Goal: Download file/media

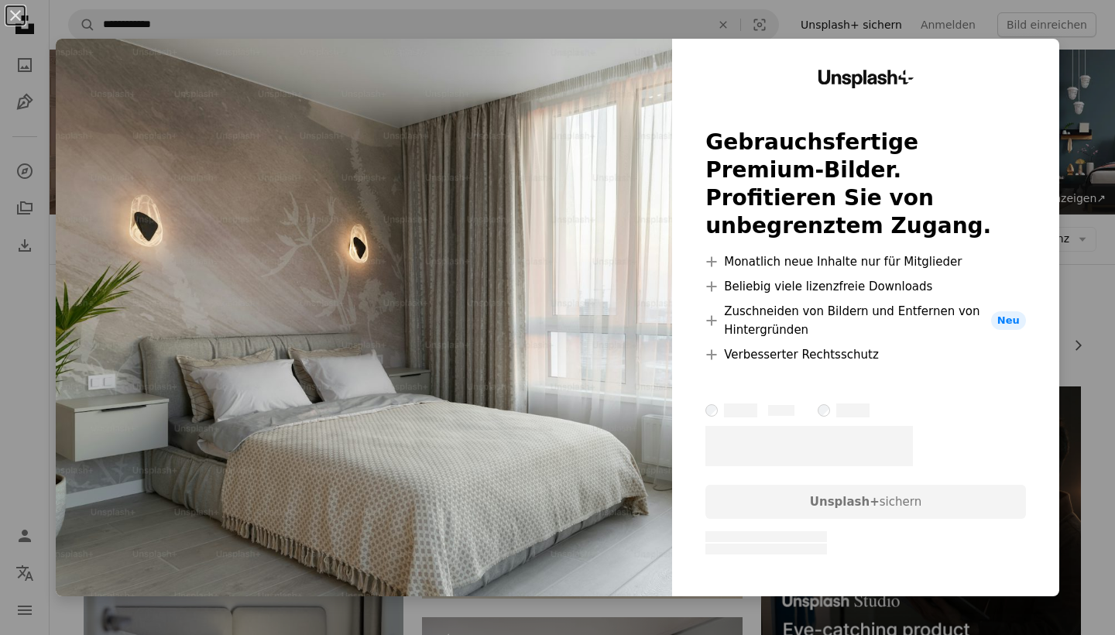
scroll to position [10381, 0]
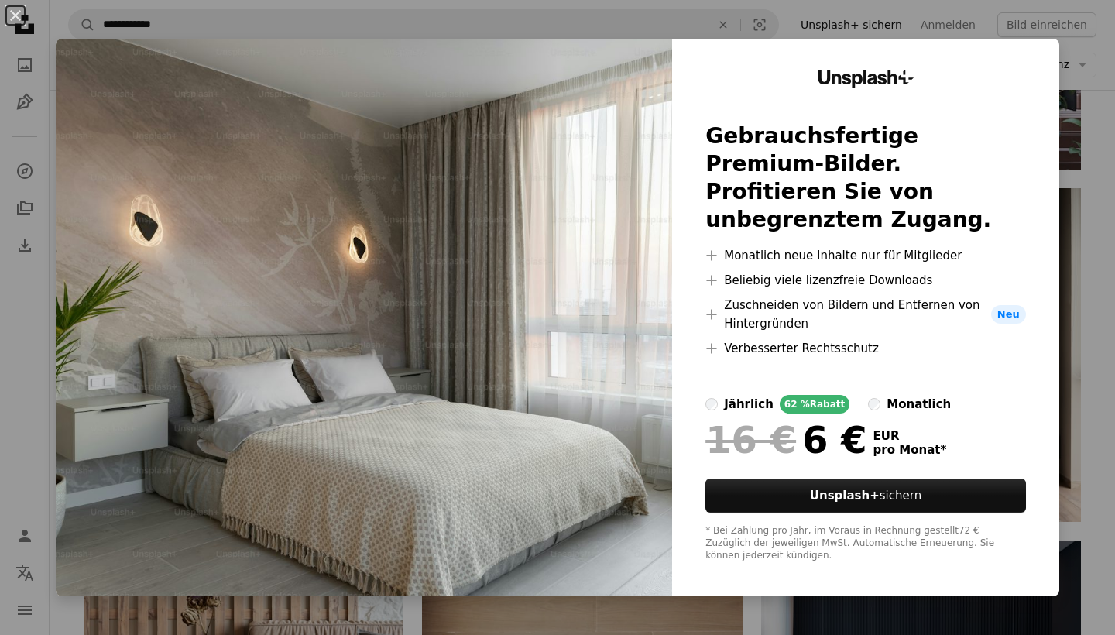
click at [1073, 80] on div "An X shape Unsplash+ Gebrauchsfertige Premium-Bilder. Profitieren Sie von unbeg…" at bounding box center [557, 317] width 1115 height 635
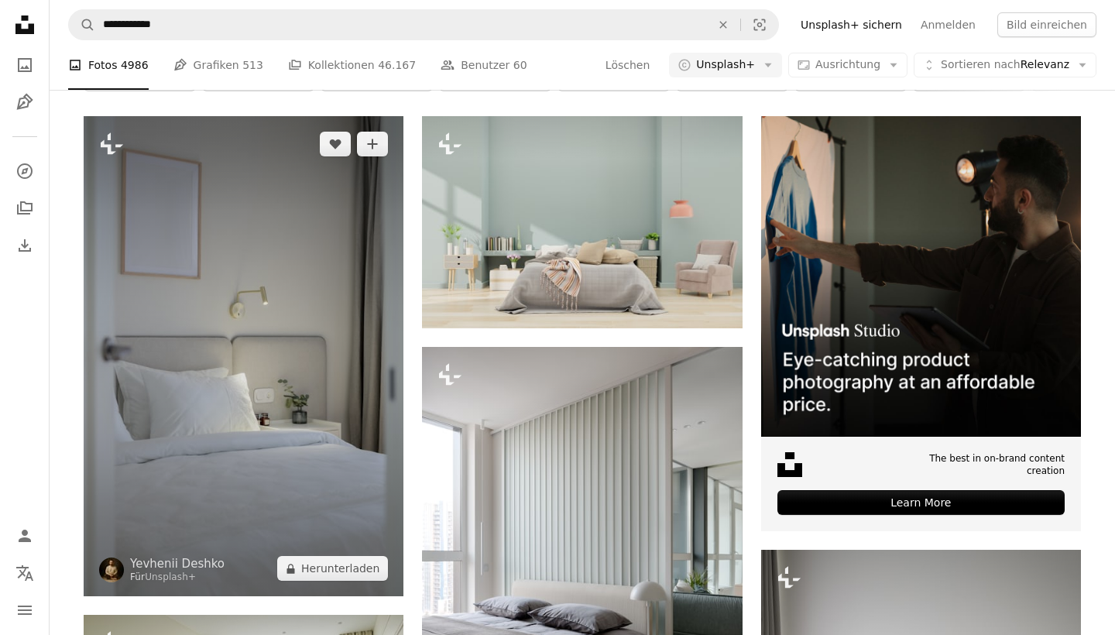
scroll to position [311, 0]
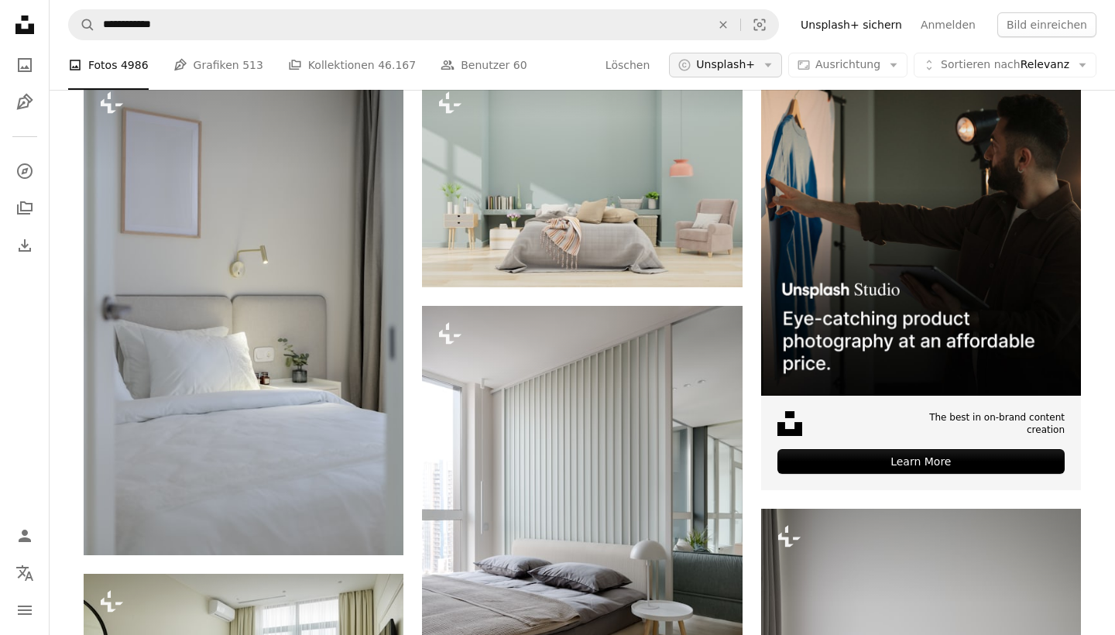
click at [728, 71] on span "Unsplash+" at bounding box center [725, 64] width 59 height 15
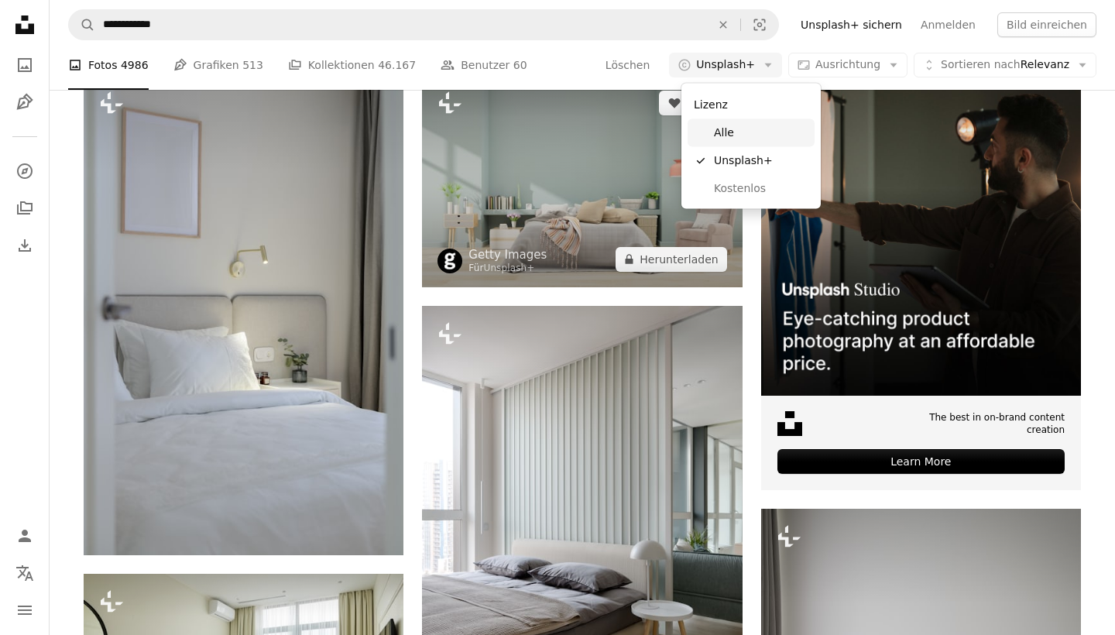
click at [712, 132] on link "Alle" at bounding box center [750, 133] width 127 height 28
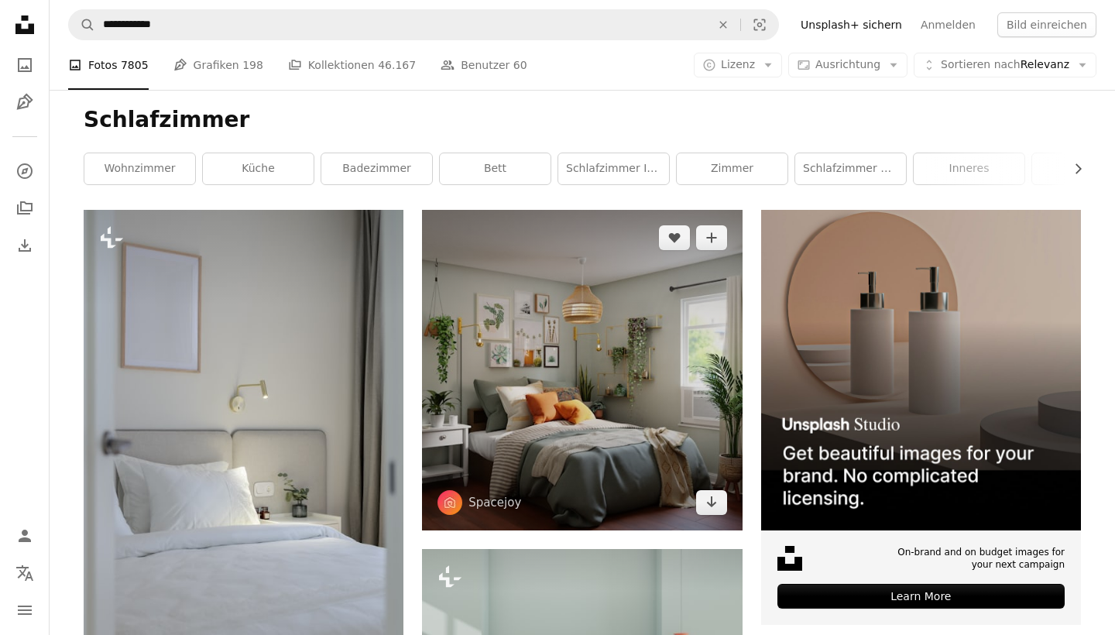
scroll to position [183, 0]
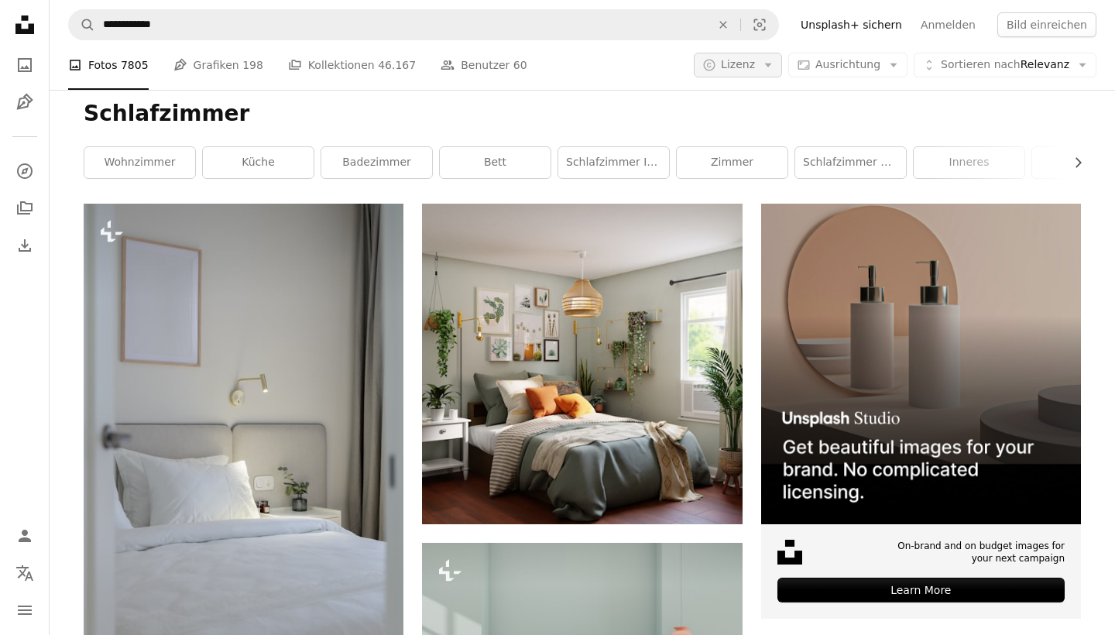
click at [766, 75] on button "A copyright icon © Lizenz Arrow down" at bounding box center [738, 65] width 88 height 25
click at [755, 187] on span "Kostenlos" at bounding box center [782, 187] width 94 height 15
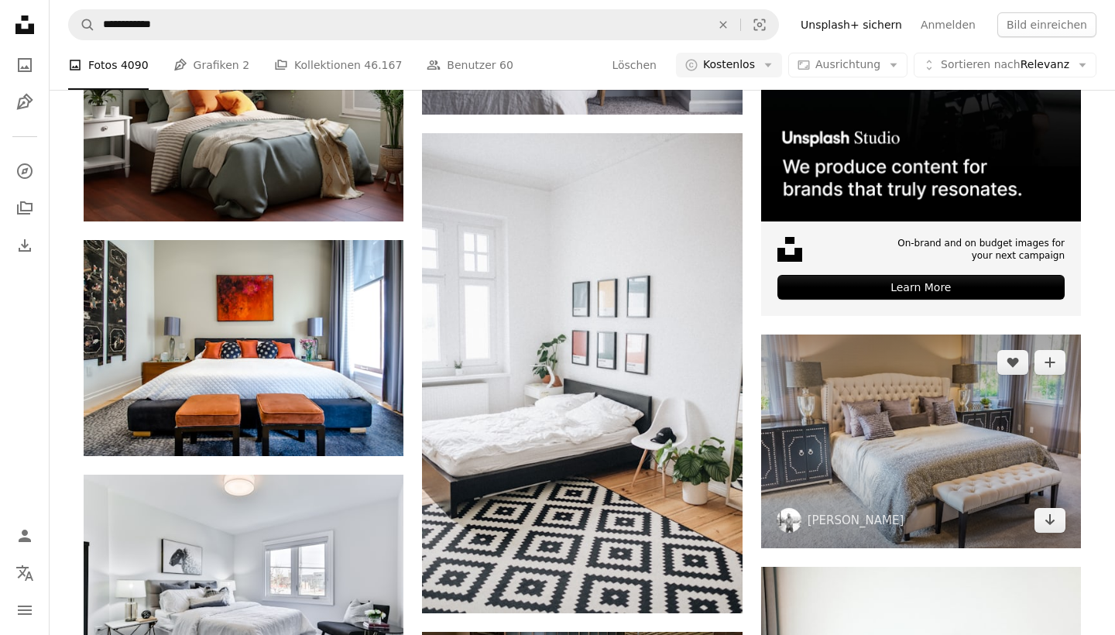
scroll to position [485, 0]
click at [976, 430] on img at bounding box center [921, 440] width 320 height 213
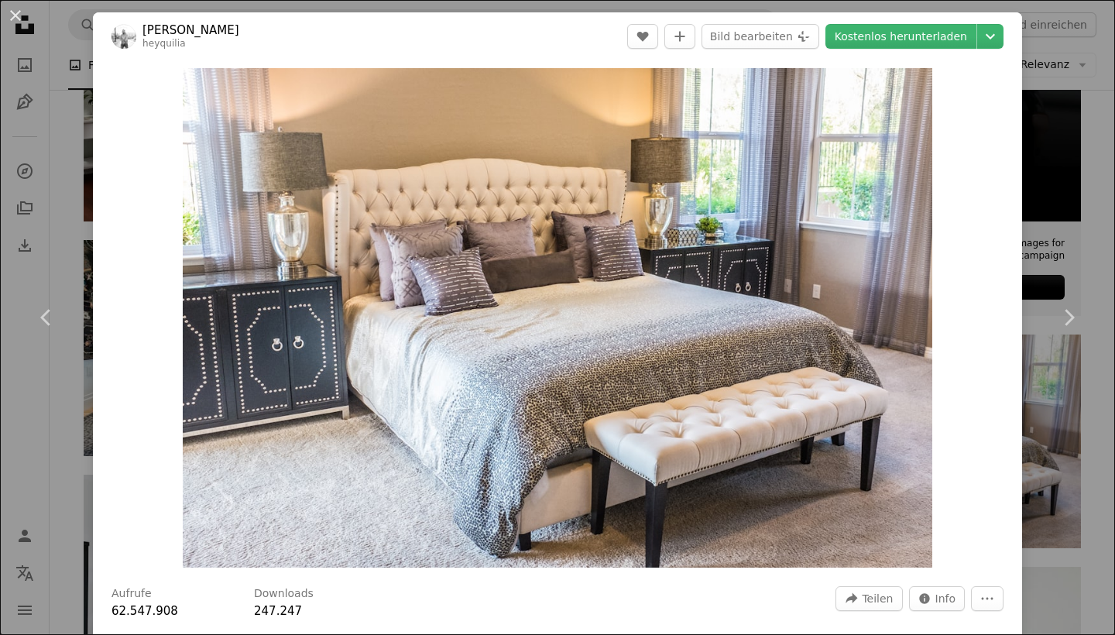
click at [1036, 75] on div "An X shape Chevron left Chevron right [PERSON_NAME] heyquilia A heart A plus si…" at bounding box center [557, 317] width 1115 height 635
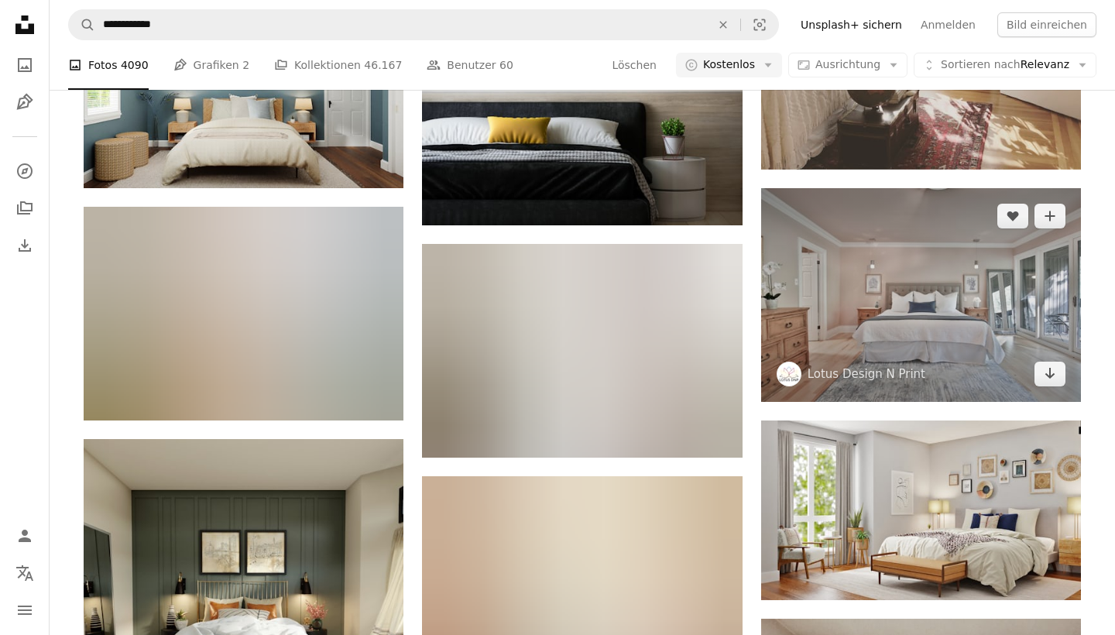
scroll to position [1935, 0]
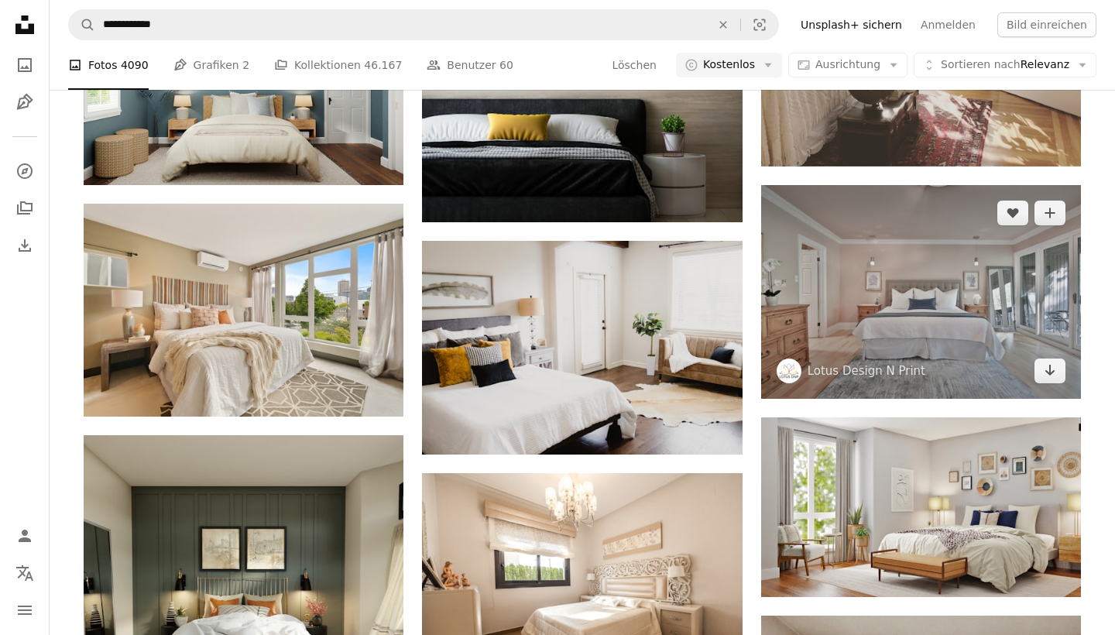
click at [957, 304] on img at bounding box center [921, 291] width 320 height 213
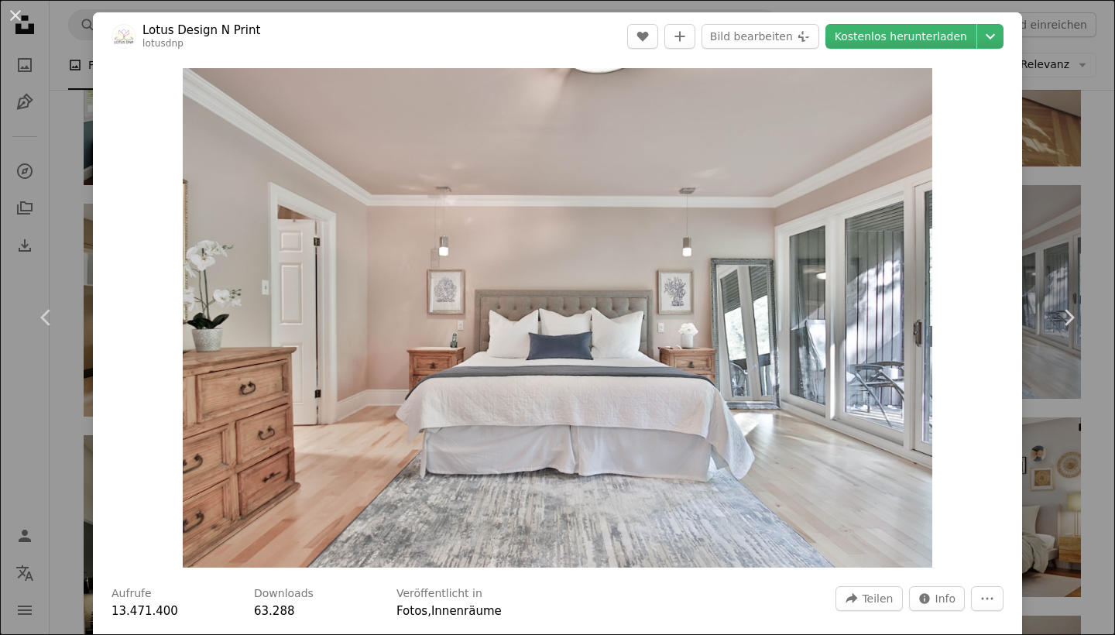
click at [1036, 60] on div "An X shape Chevron left Chevron right Lotus Design N Print lotusdnp A heart A p…" at bounding box center [557, 317] width 1115 height 635
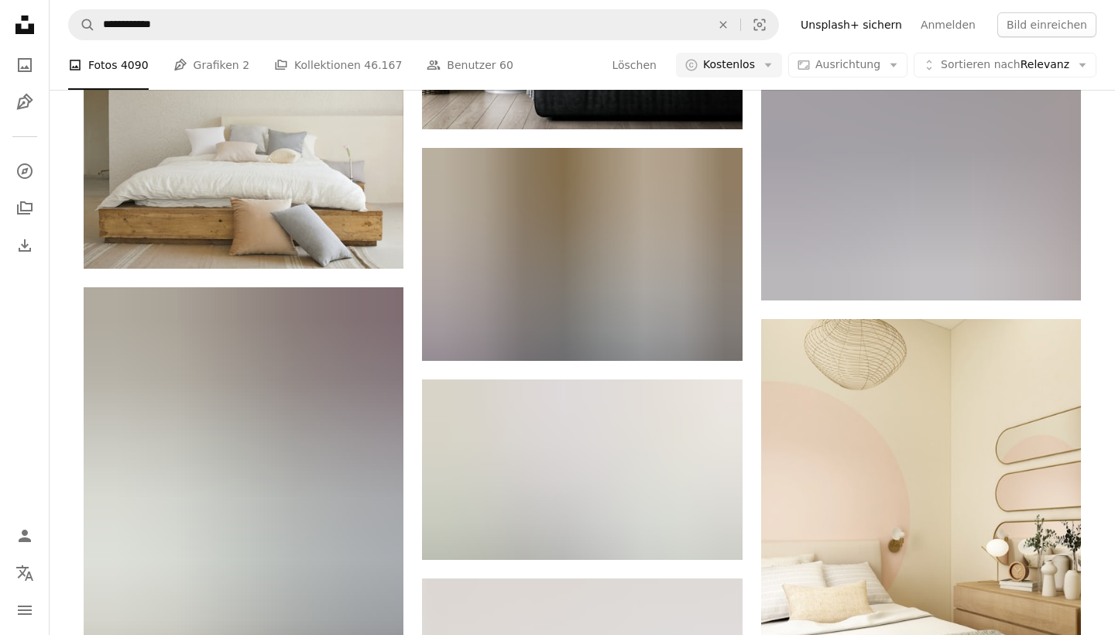
scroll to position [6709, 0]
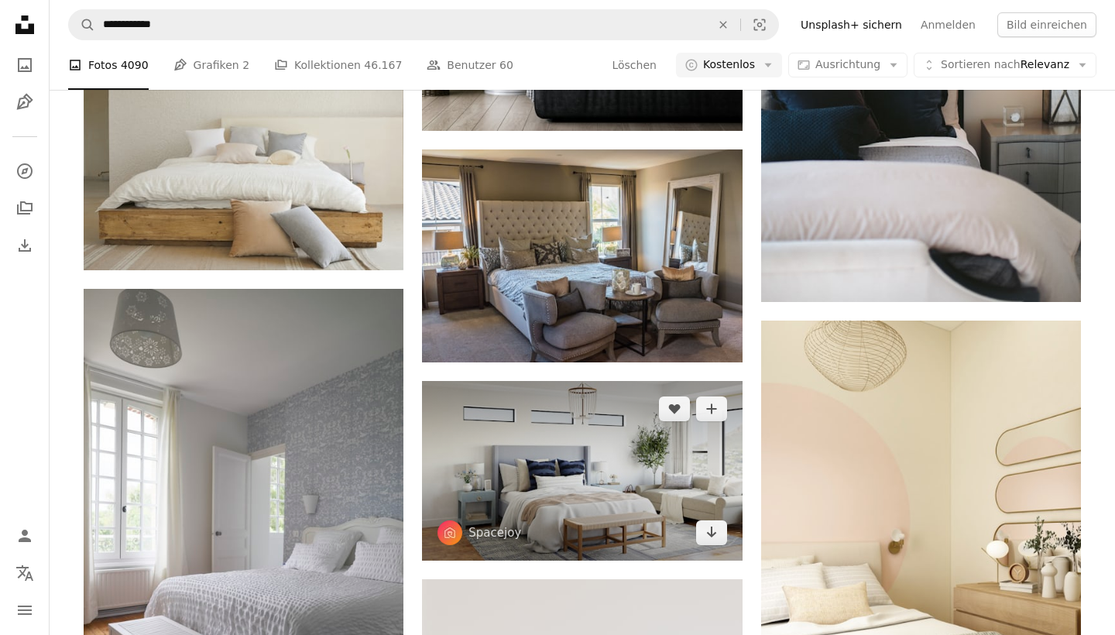
click at [656, 455] on img at bounding box center [582, 471] width 320 height 180
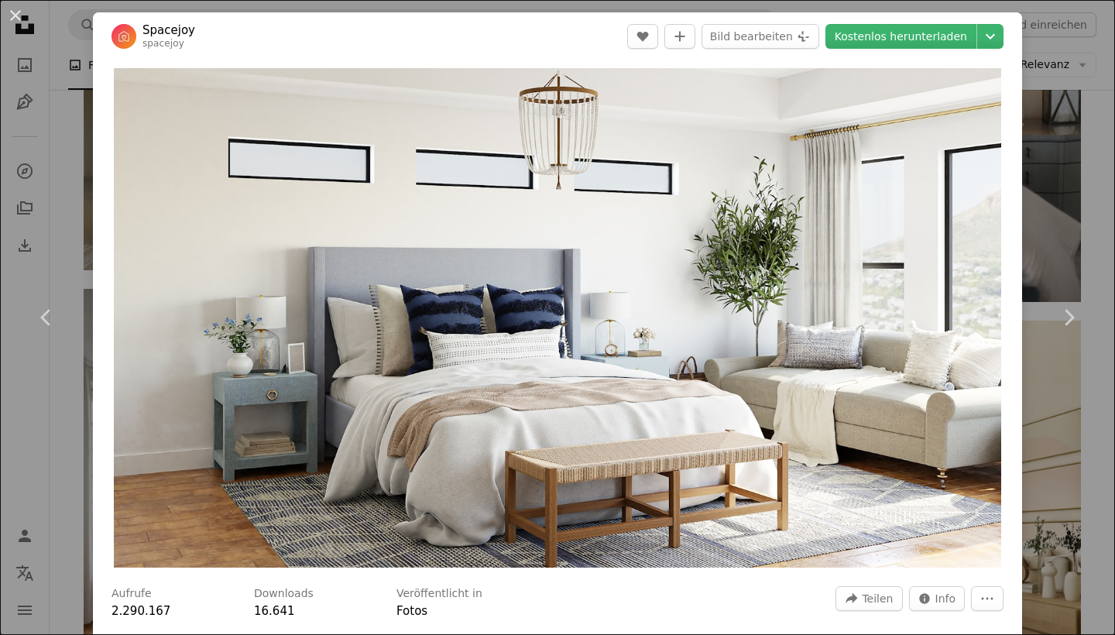
click at [1051, 53] on div "An X shape Chevron left Chevron right Spacejoy spacejoy A heart A plus sign Bil…" at bounding box center [557, 317] width 1115 height 635
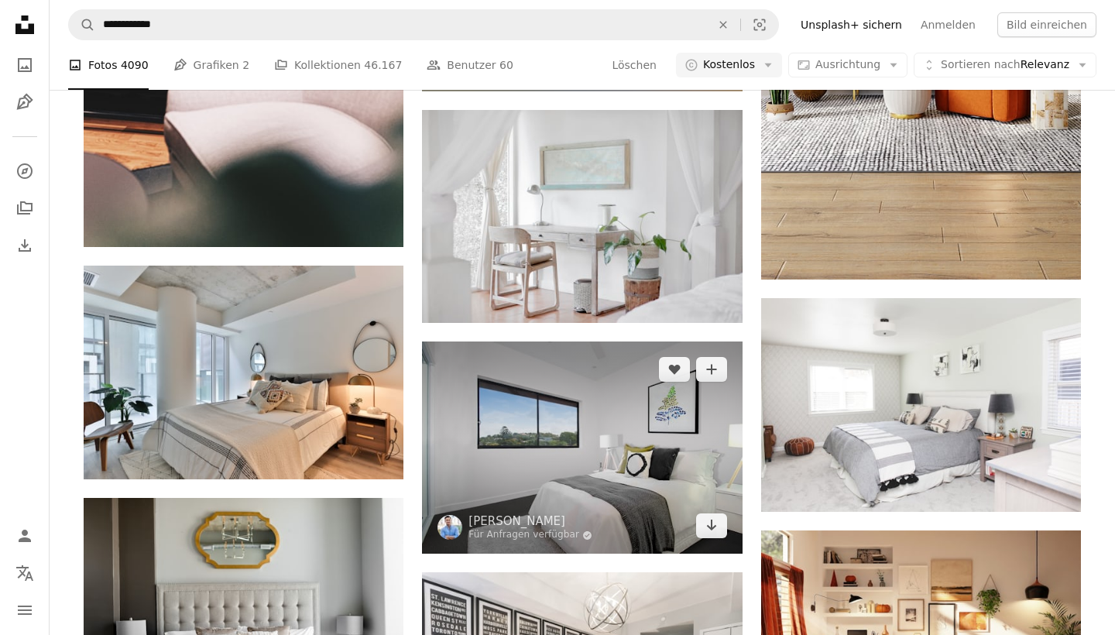
scroll to position [10286, 0]
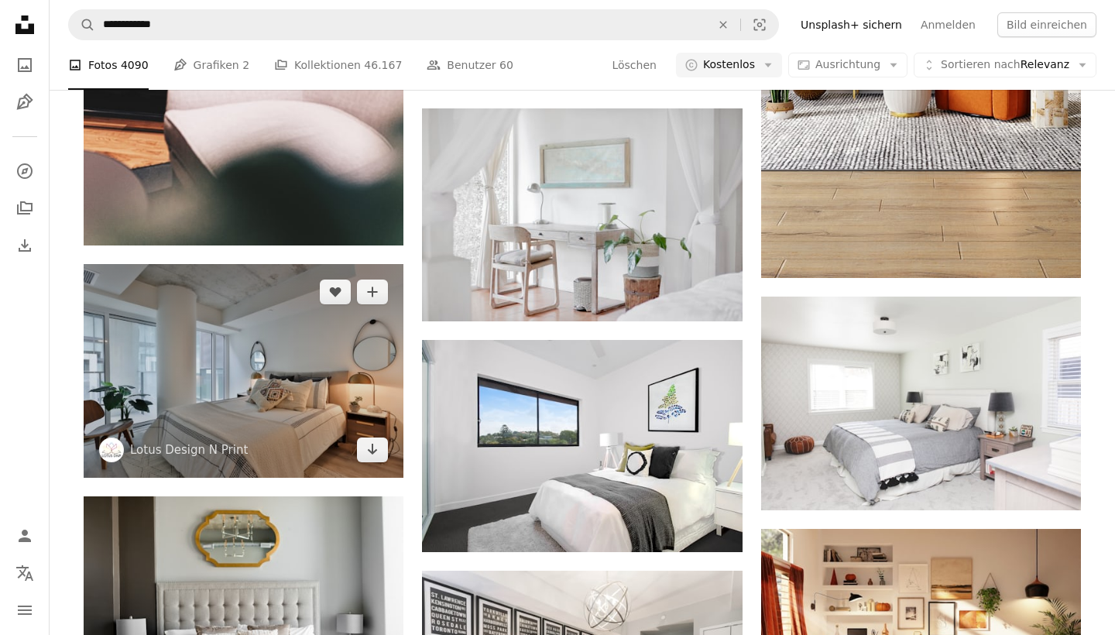
click at [331, 365] on img at bounding box center [244, 370] width 320 height 213
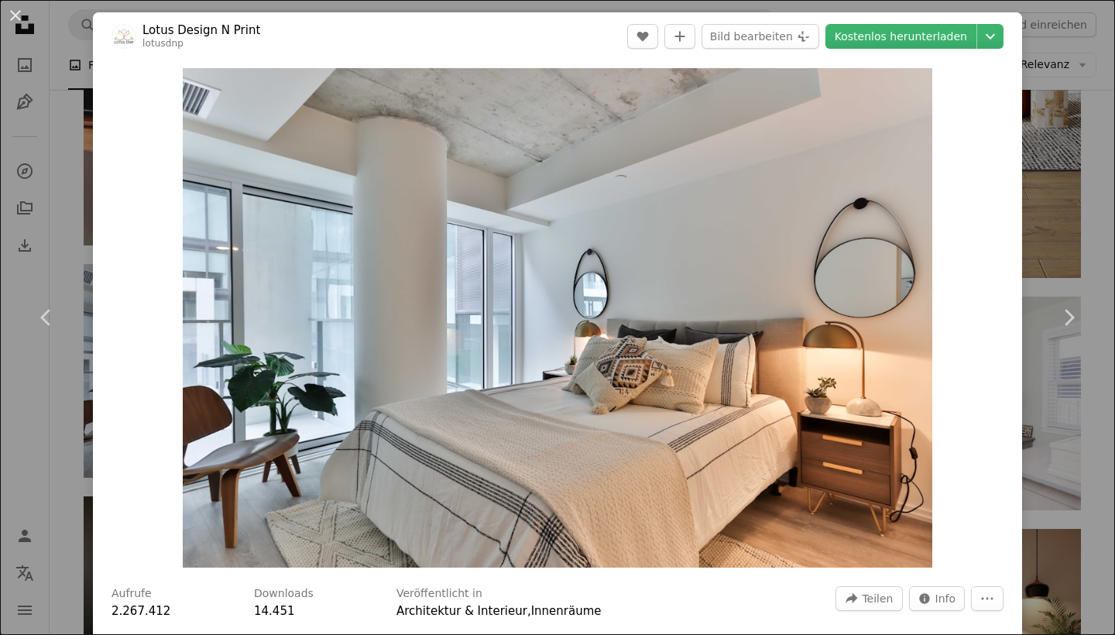
click at [1057, 82] on div "An X shape Chevron left Chevron right Lotus Design N Print lotusdnp A heart A p…" at bounding box center [557, 317] width 1115 height 635
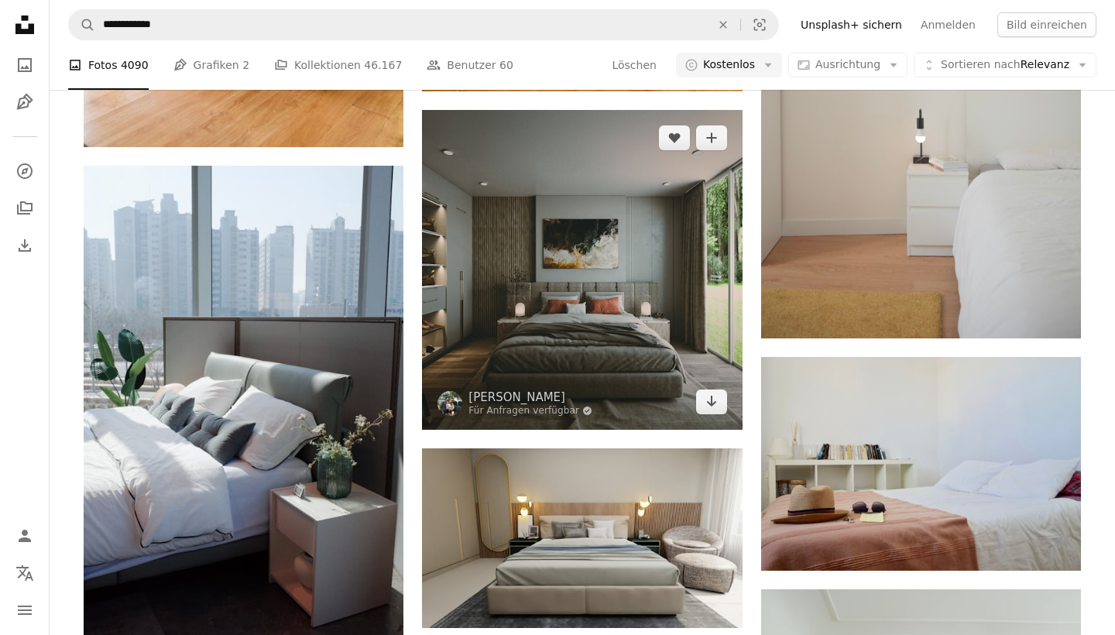
scroll to position [18465, 0]
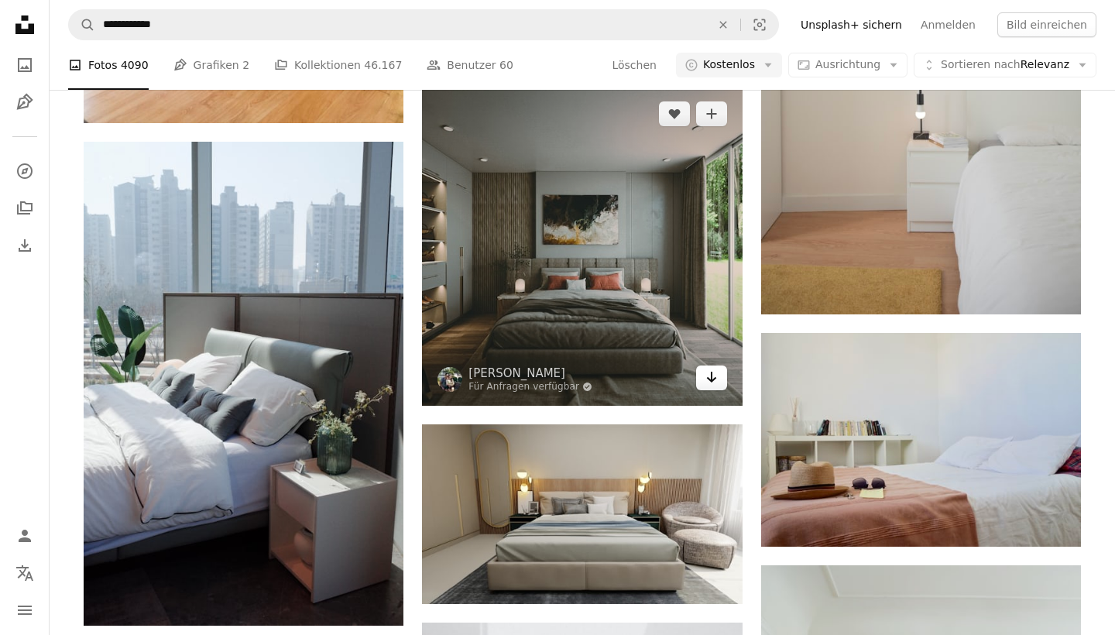
click at [717, 379] on icon "Arrow pointing down" at bounding box center [711, 377] width 12 height 19
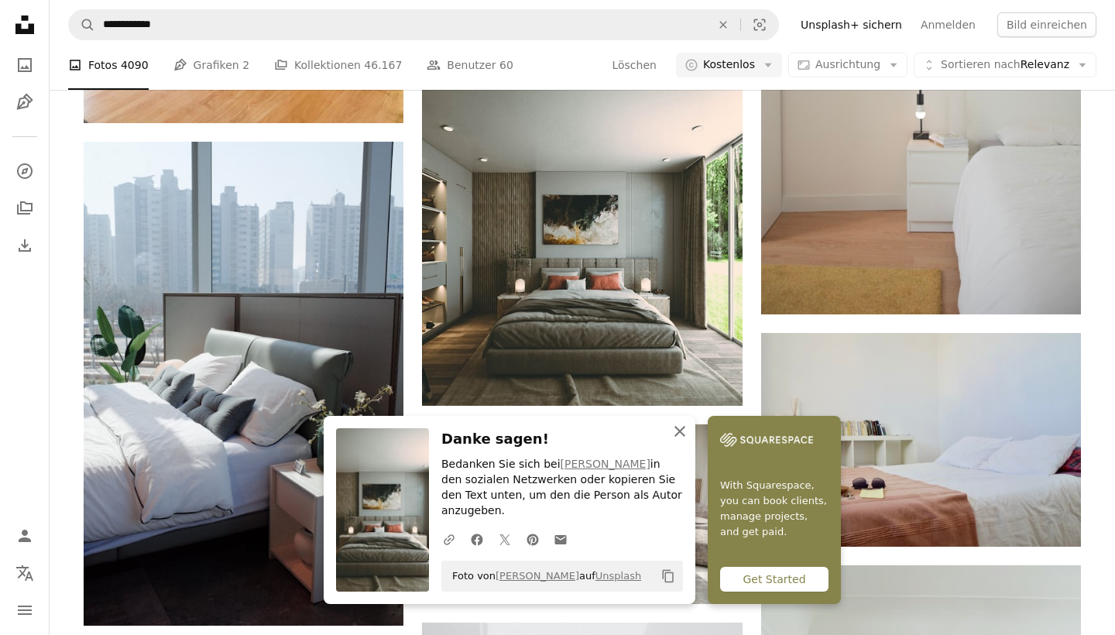
click at [683, 440] on icon "An X shape" at bounding box center [679, 431] width 19 height 19
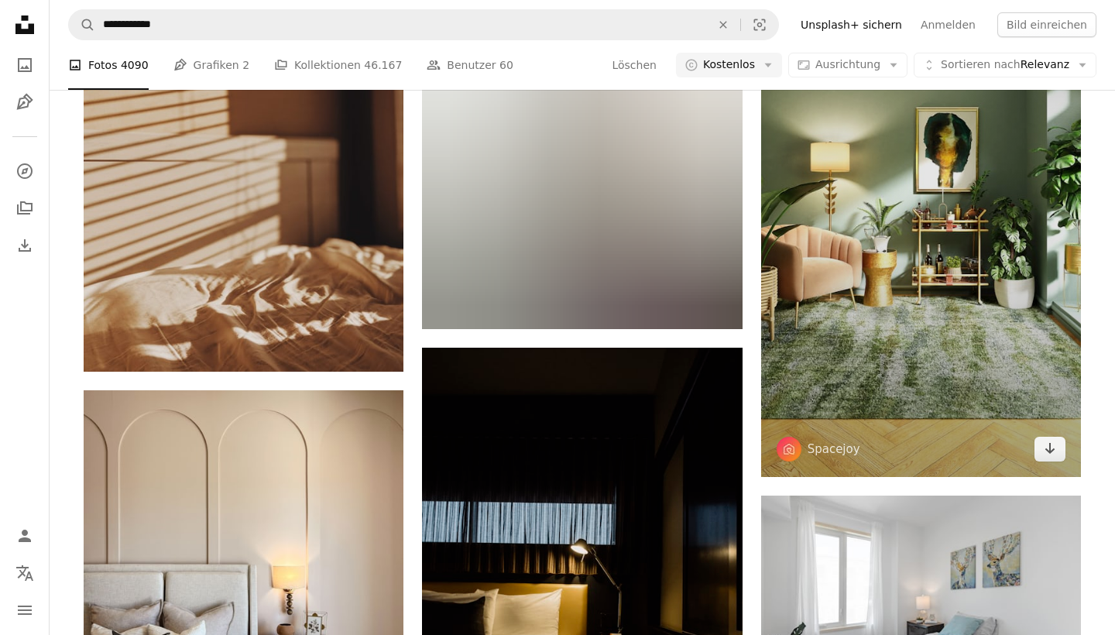
scroll to position [21798, 0]
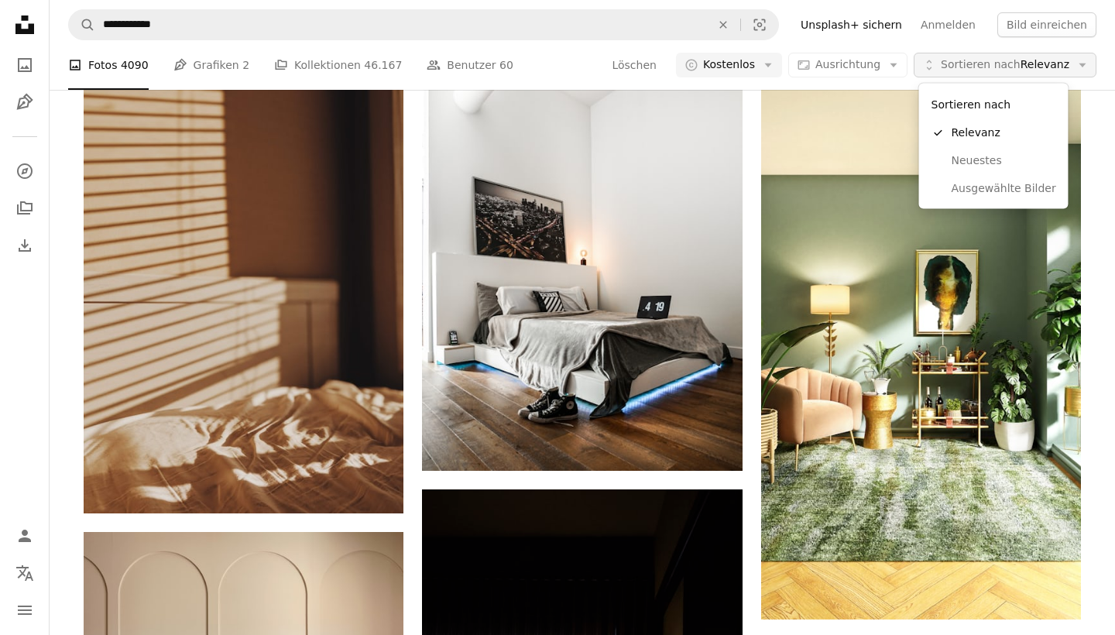
click at [1041, 75] on button "Unfold Sortieren nach Relevanz Arrow down" at bounding box center [1004, 65] width 183 height 25
click at [1016, 156] on span "Neuestes" at bounding box center [1003, 159] width 104 height 15
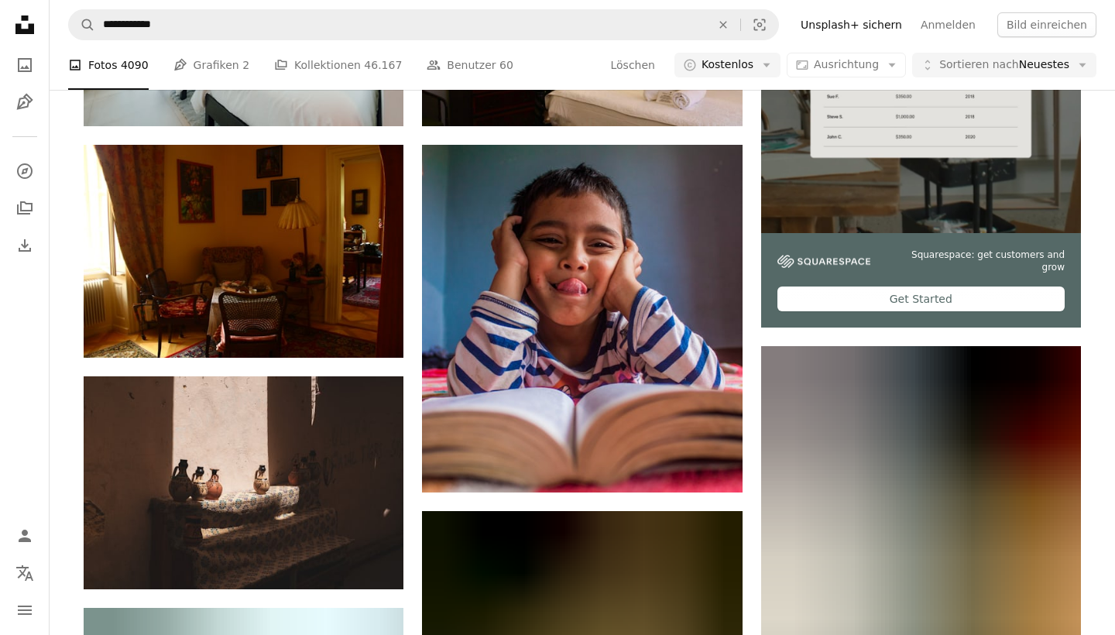
scroll to position [219, 0]
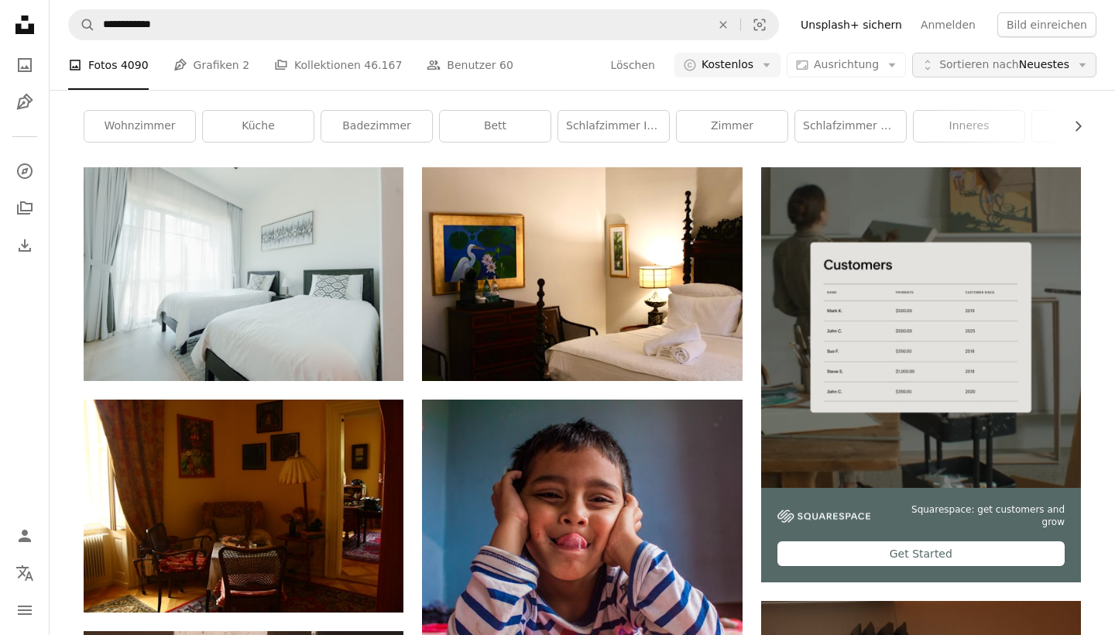
click at [958, 70] on span "Sortieren nach" at bounding box center [979, 64] width 80 height 12
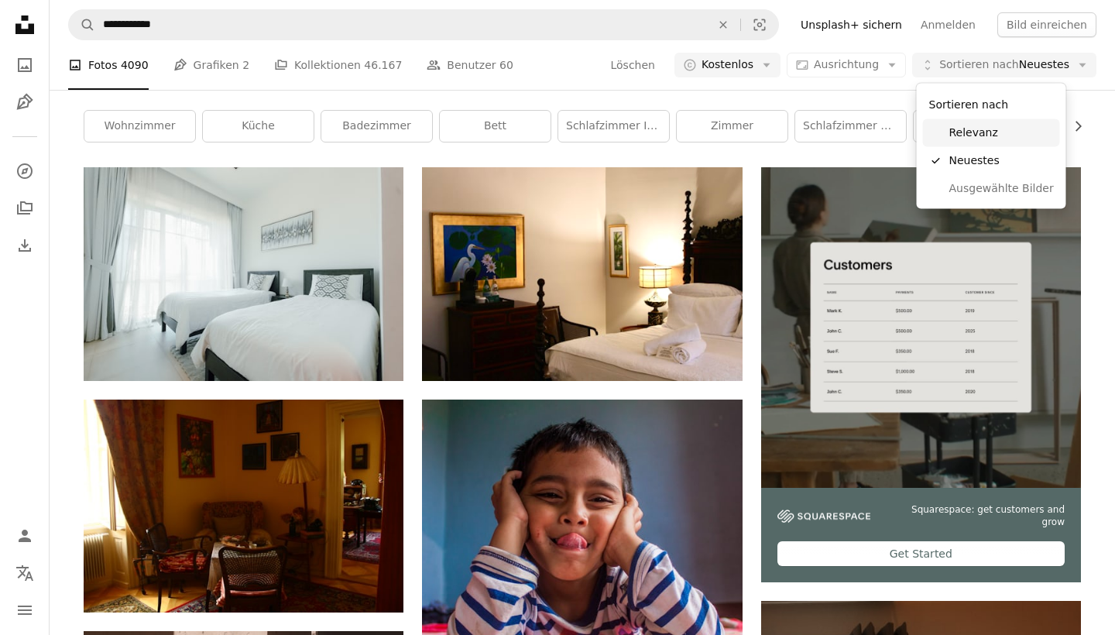
click at [984, 137] on span "Relevanz" at bounding box center [1001, 132] width 104 height 15
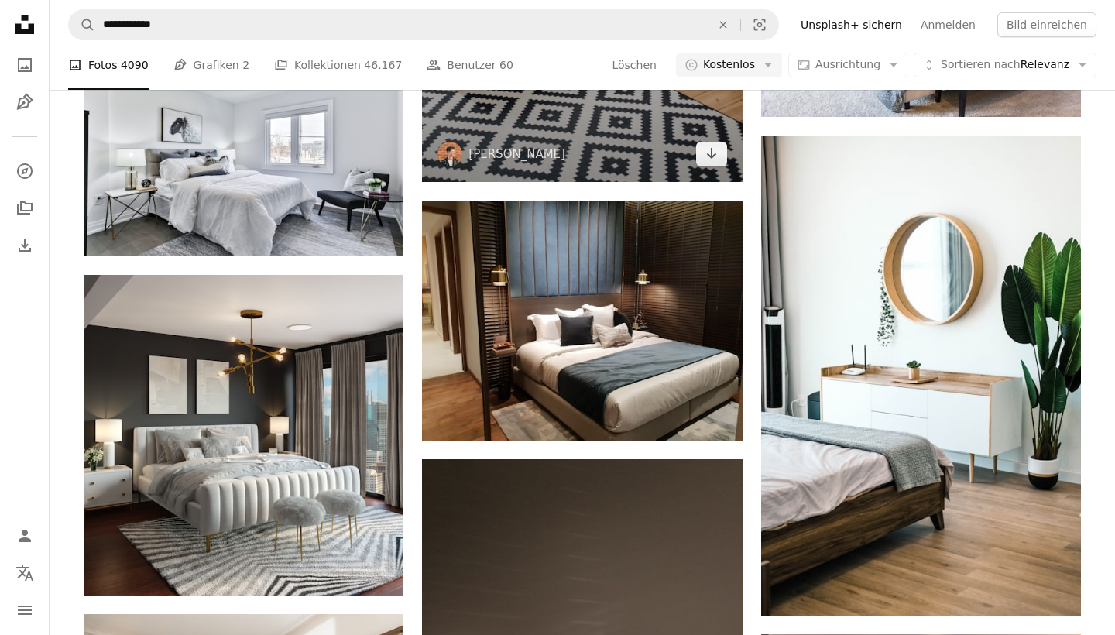
scroll to position [916, 0]
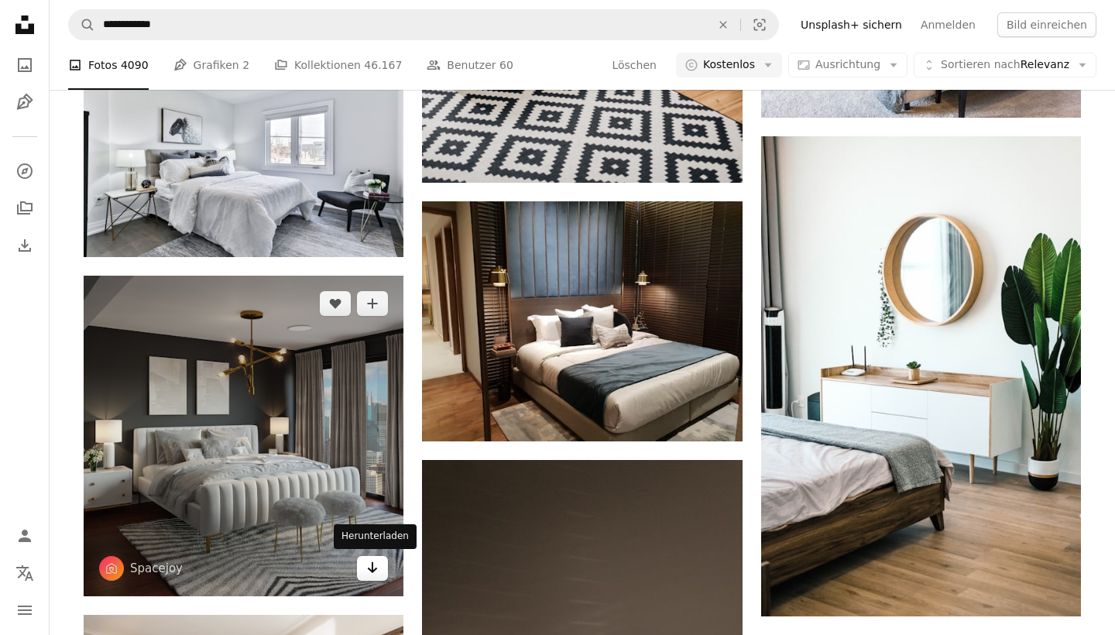
click at [376, 577] on link "Arrow pointing down" at bounding box center [372, 568] width 31 height 25
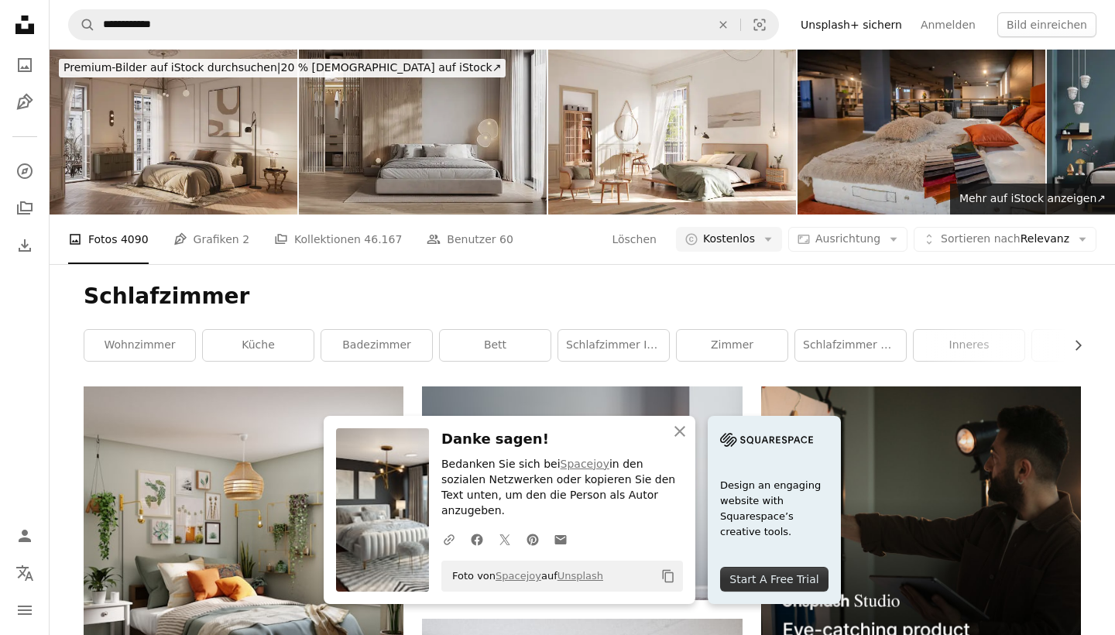
scroll to position [0, 0]
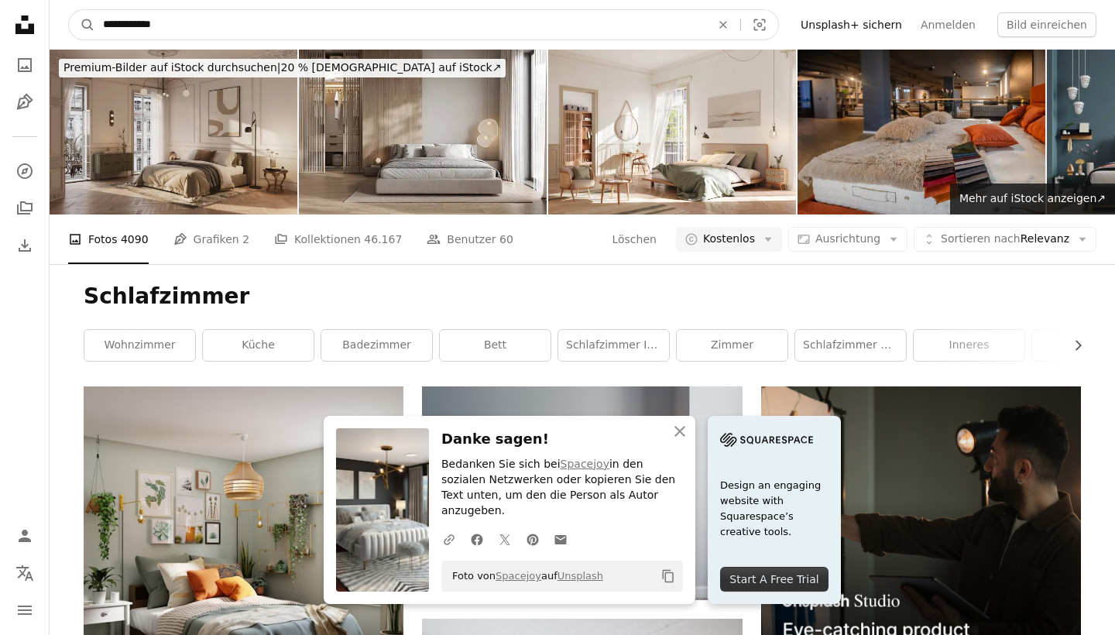
click at [536, 18] on input "**********" at bounding box center [400, 24] width 611 height 29
type input "*"
type input "**********"
click at [82, 25] on button "A magnifying glass" at bounding box center [82, 24] width 26 height 29
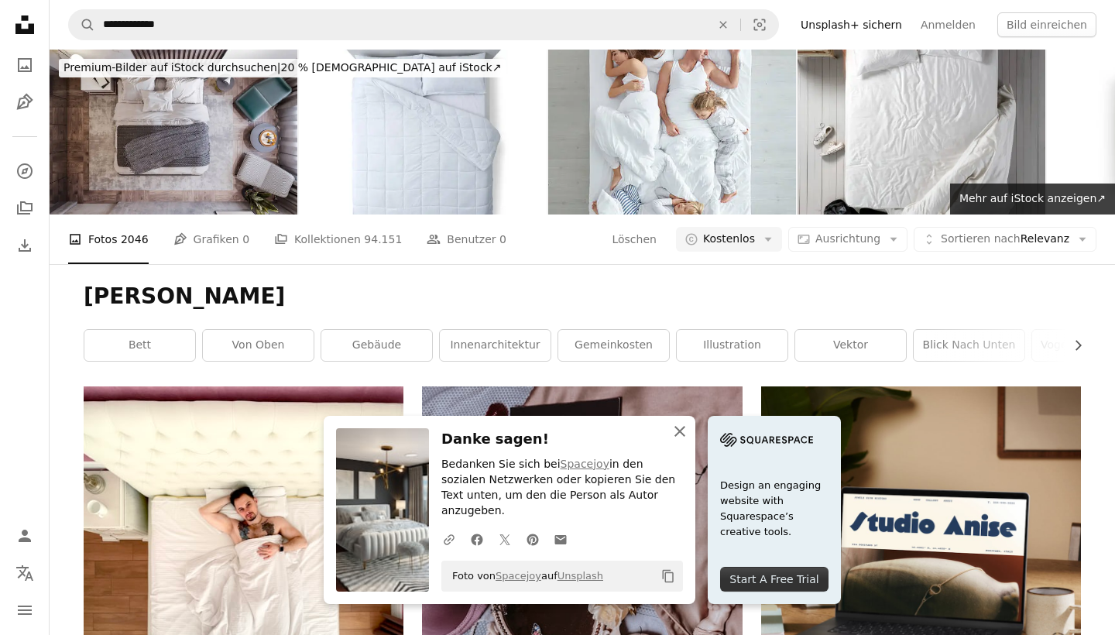
click at [679, 437] on icon "button" at bounding box center [679, 431] width 11 height 11
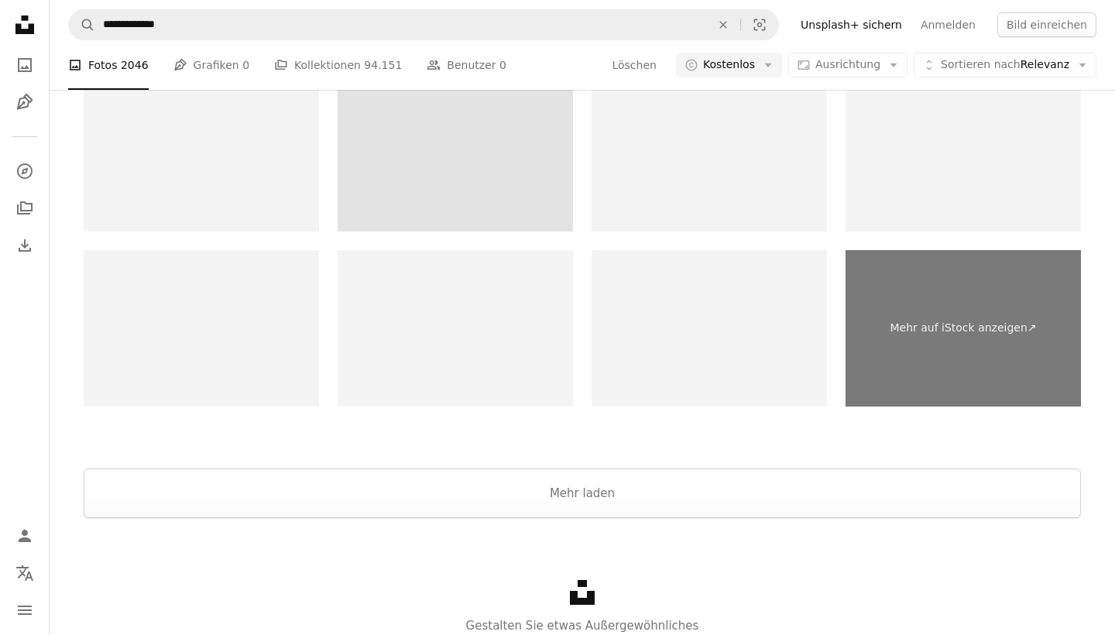
scroll to position [3493, 0]
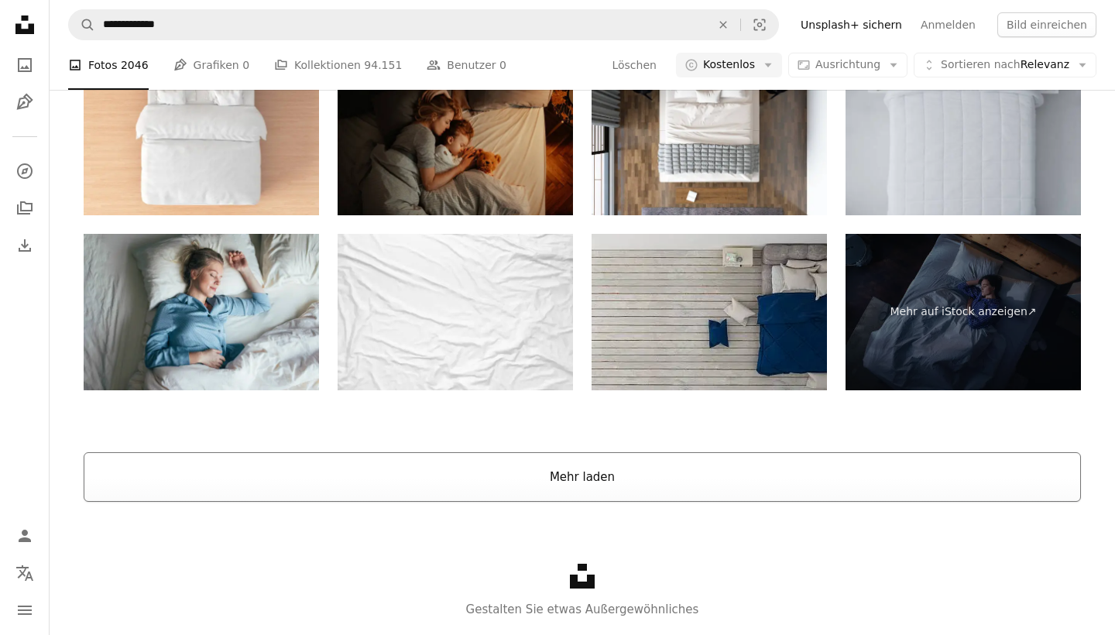
click at [536, 464] on button "Mehr laden" at bounding box center [582, 477] width 997 height 50
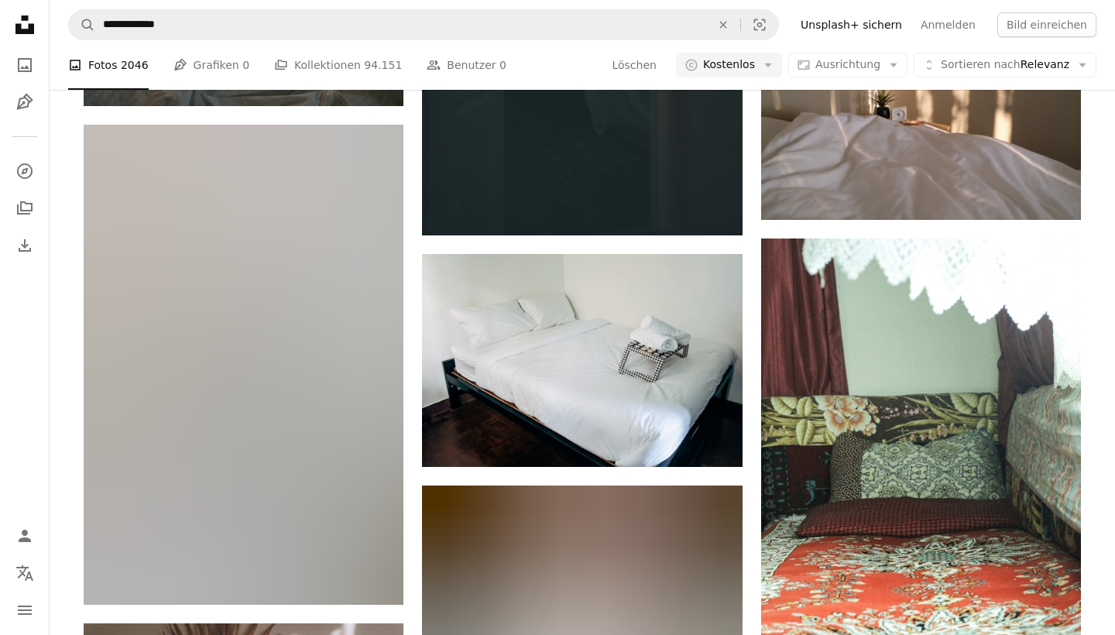
scroll to position [26117, 0]
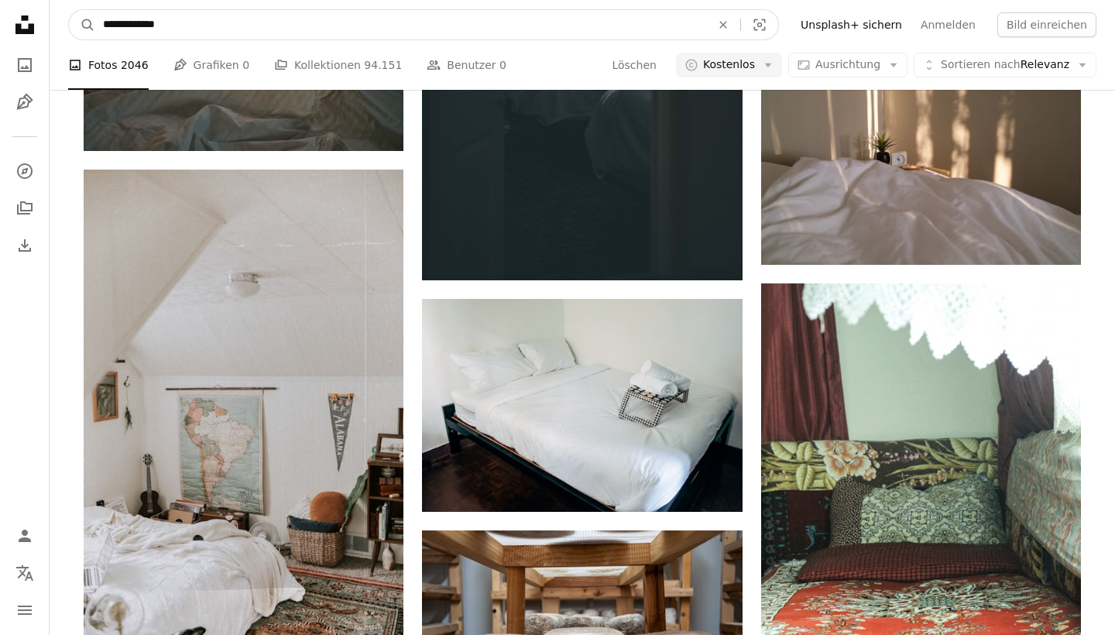
click at [337, 22] on input "**********" at bounding box center [400, 24] width 611 height 29
type input "**********"
click at [82, 25] on button "A magnifying glass" at bounding box center [82, 24] width 26 height 29
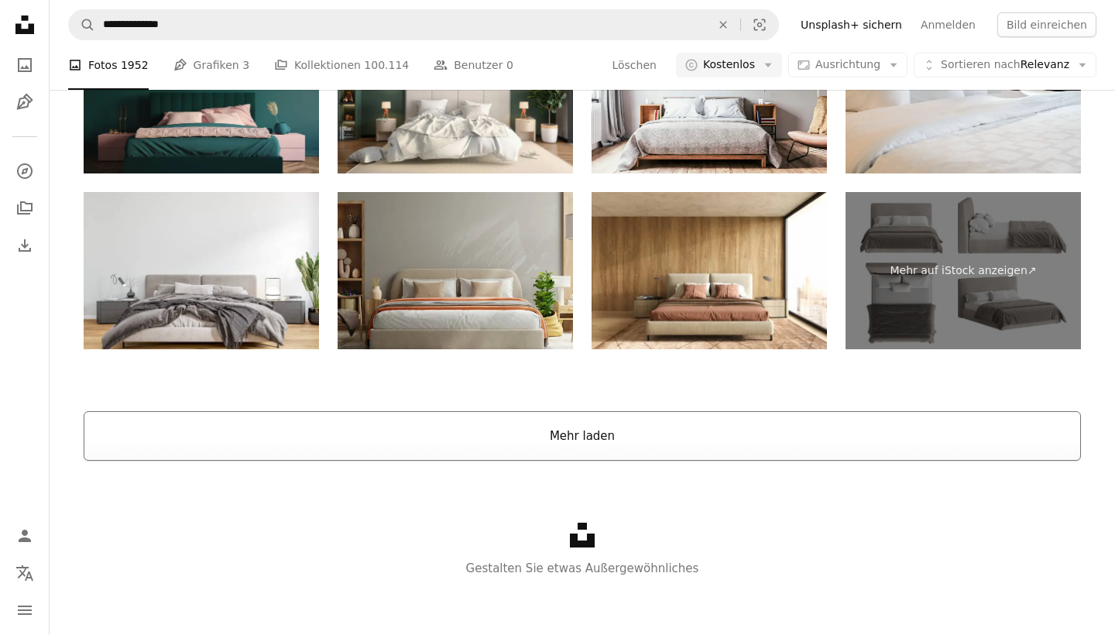
click at [621, 436] on button "Mehr laden" at bounding box center [582, 436] width 997 height 50
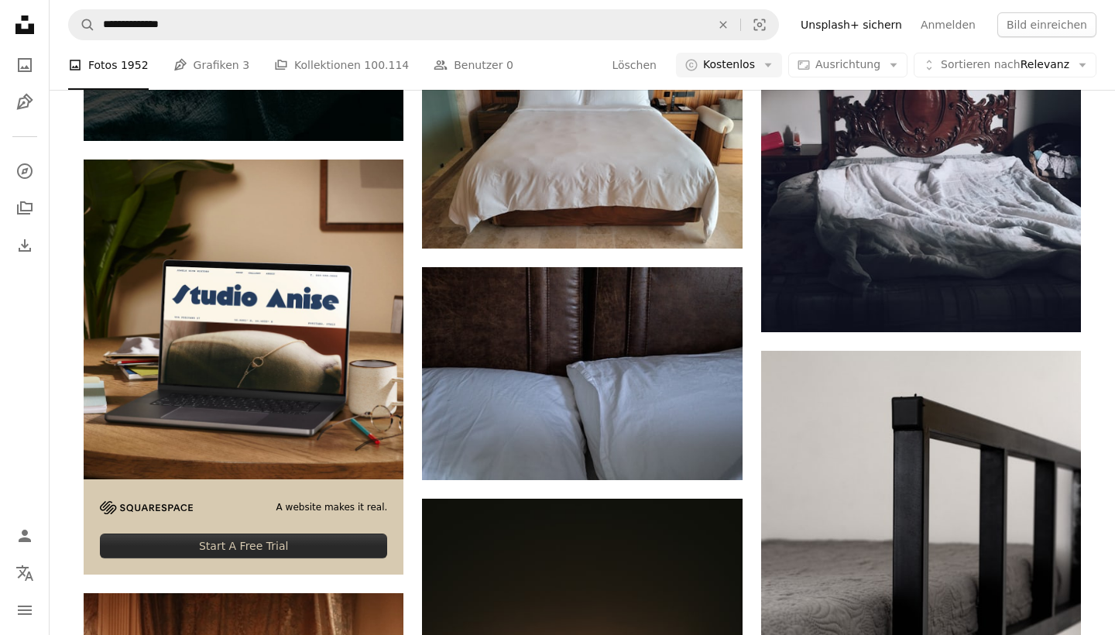
scroll to position [4017, 0]
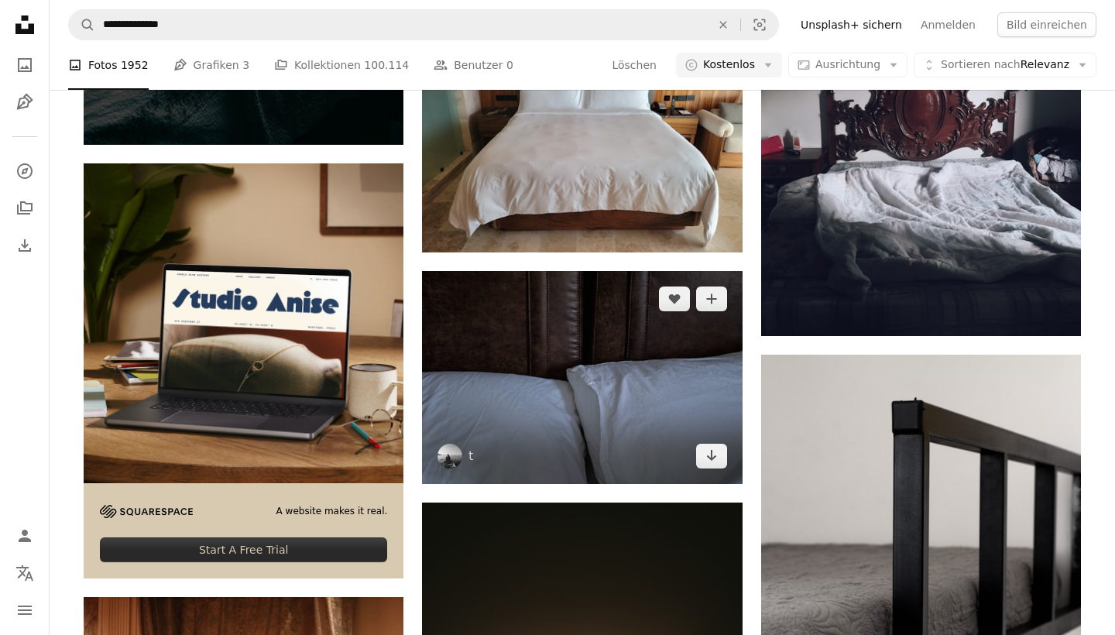
click at [636, 392] on img at bounding box center [582, 377] width 320 height 213
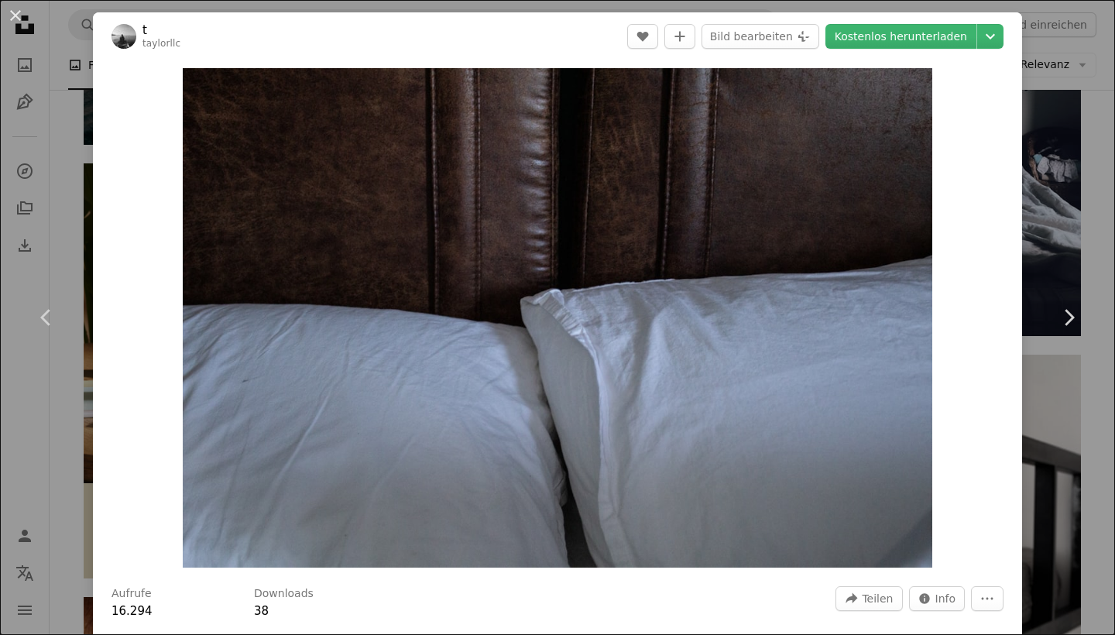
click at [1051, 53] on div "An X shape Chevron left Chevron right t taylorllc A heart A plus sign Bild bear…" at bounding box center [557, 317] width 1115 height 635
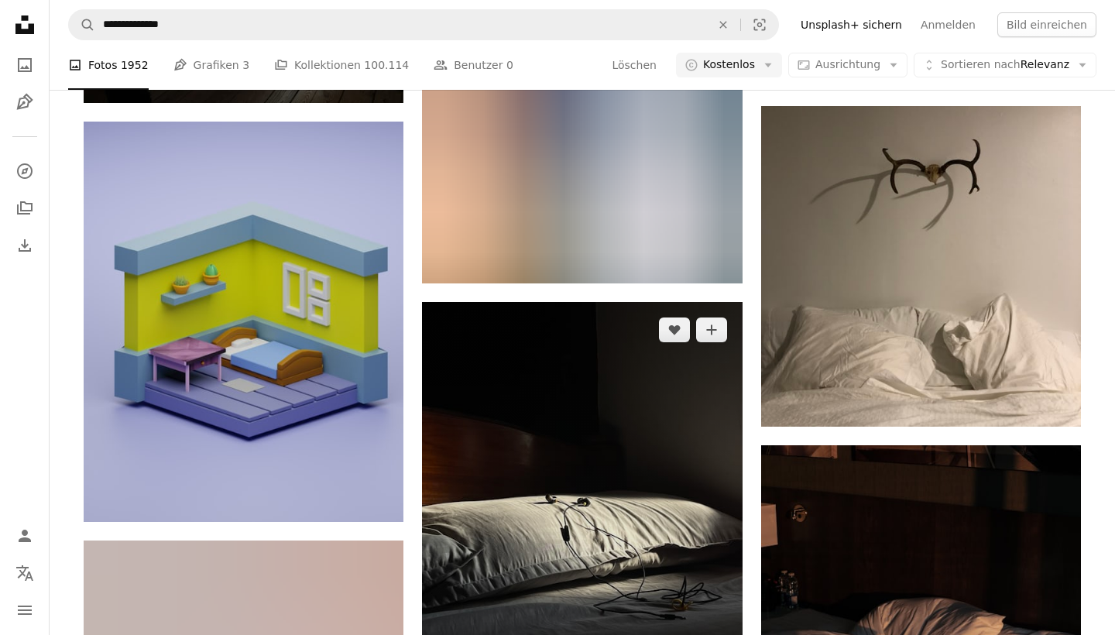
scroll to position [13459, 0]
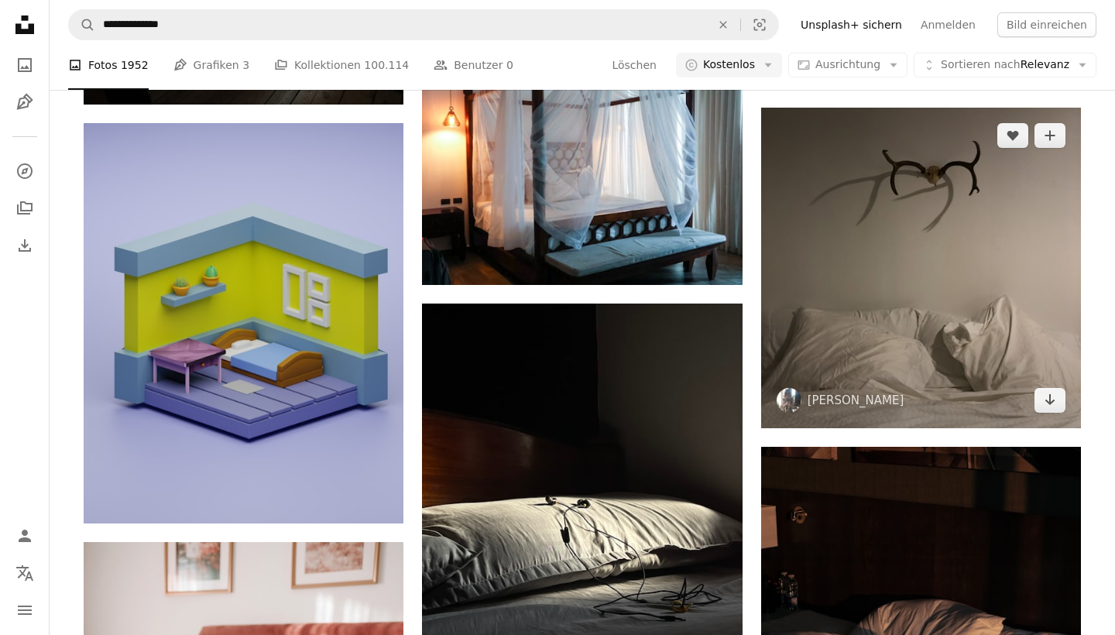
click at [921, 302] on img at bounding box center [921, 268] width 320 height 320
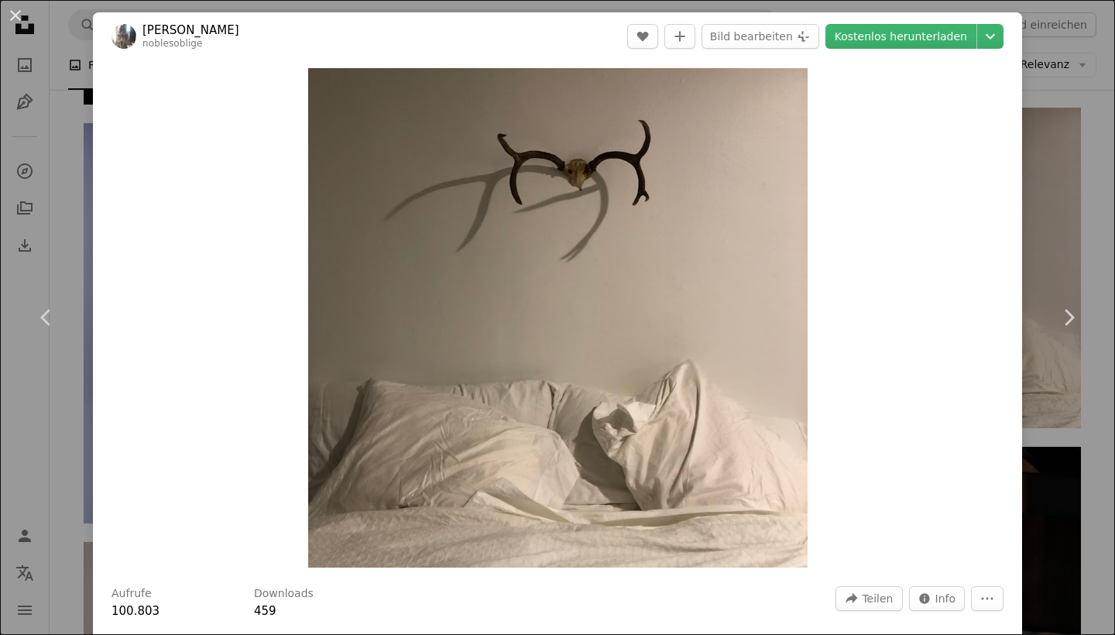
click at [1032, 115] on div "An X shape Chevron left Chevron right [PERSON_NAME] noblesoblige A heart A plus…" at bounding box center [557, 317] width 1115 height 635
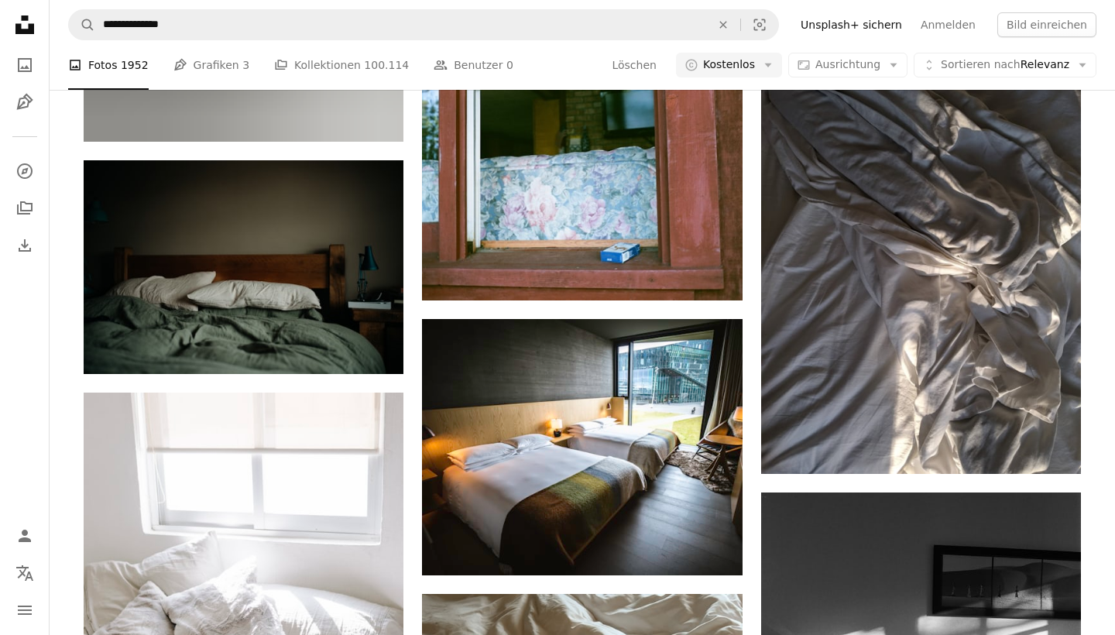
scroll to position [24730, 0]
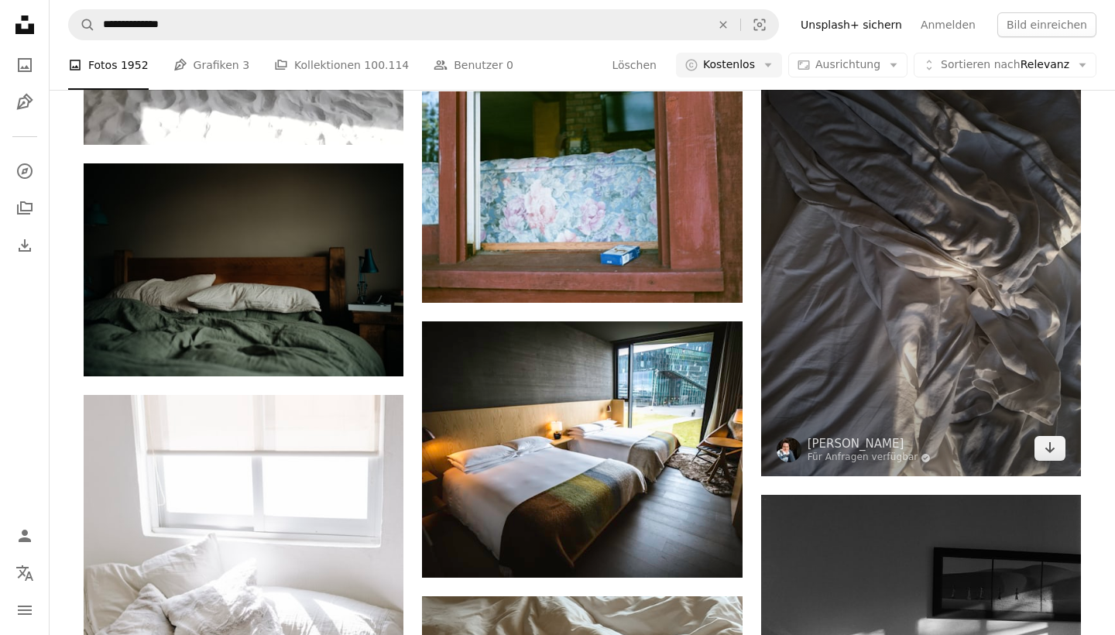
click at [838, 317] on img at bounding box center [921, 263] width 320 height 426
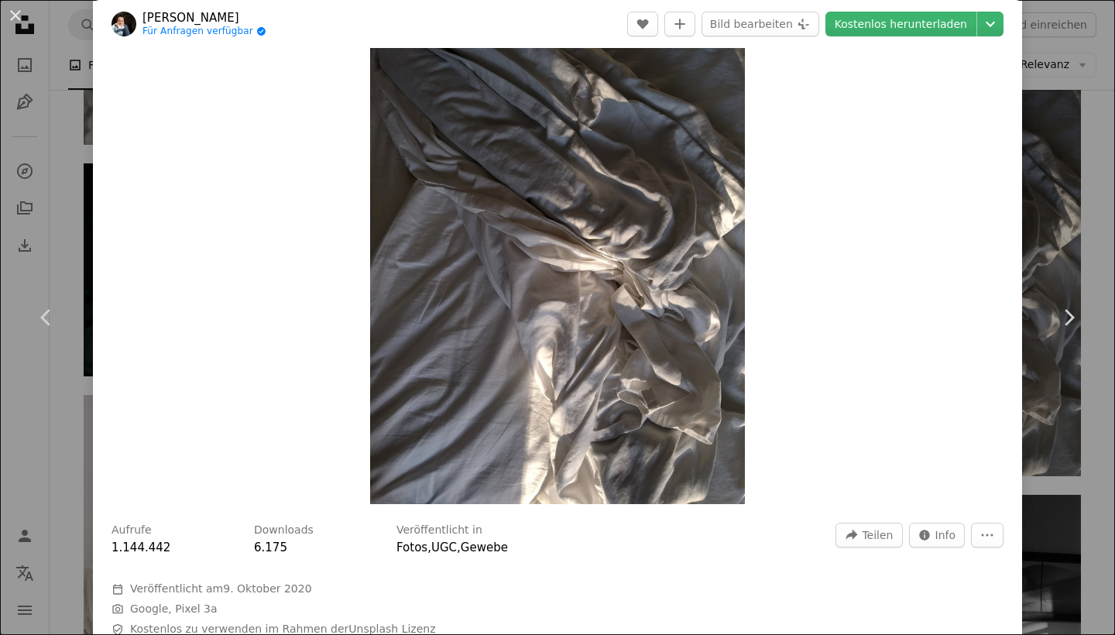
scroll to position [55, 0]
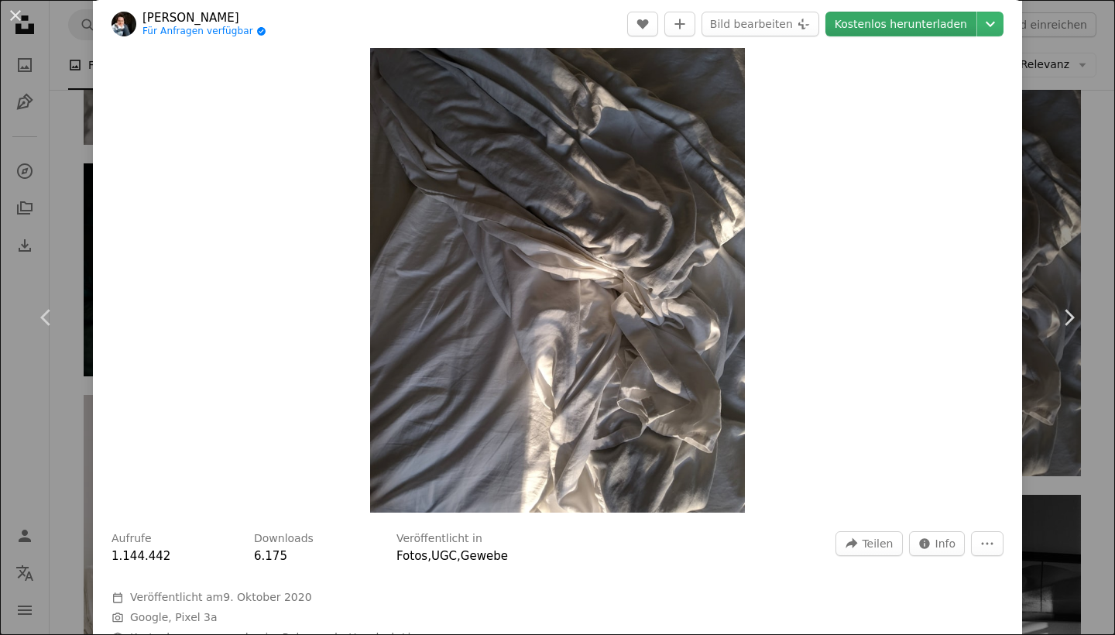
click at [889, 28] on link "Kostenlos herunterladen" at bounding box center [900, 24] width 151 height 25
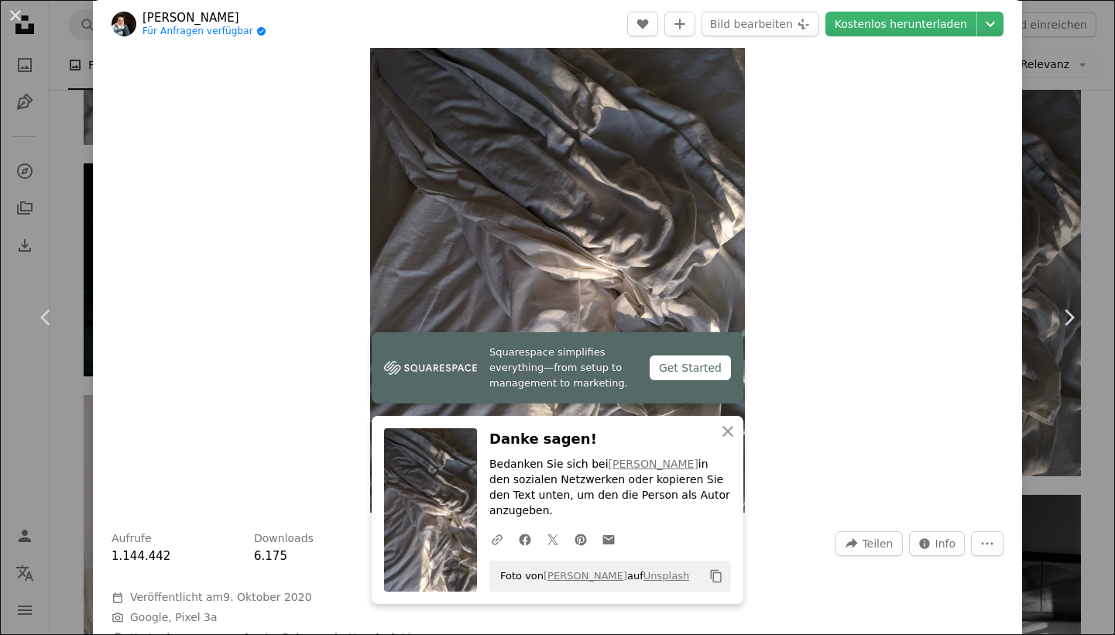
click at [1101, 84] on div "An X shape Chevron left Chevron right Squarespace simplifies everything—from se…" at bounding box center [557, 317] width 1115 height 635
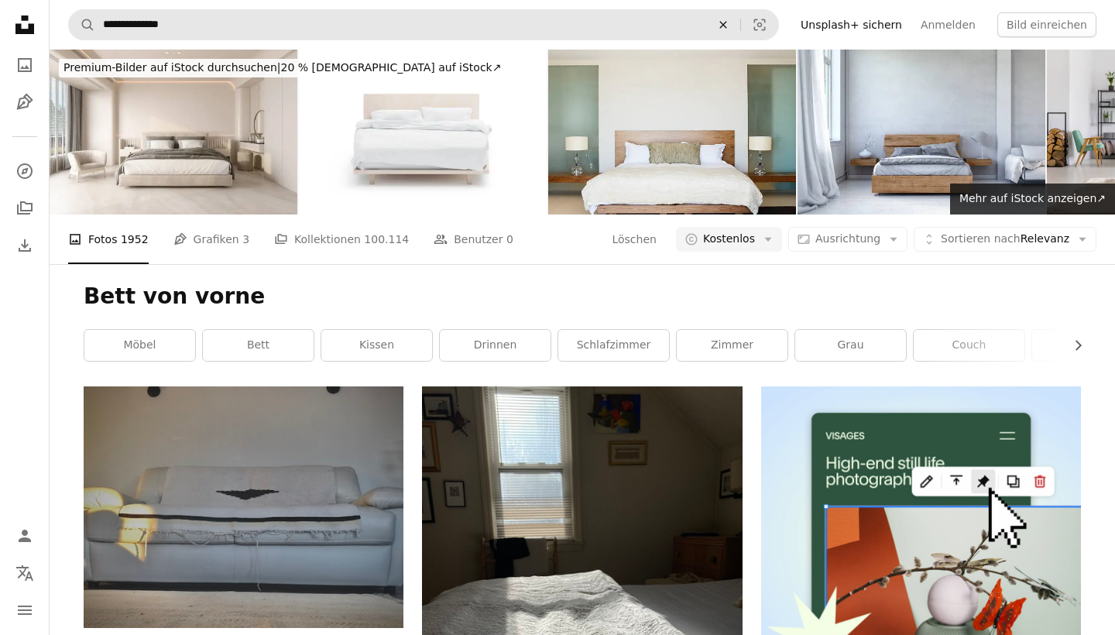
click at [738, 28] on icon "An X shape" at bounding box center [723, 25] width 34 height 12
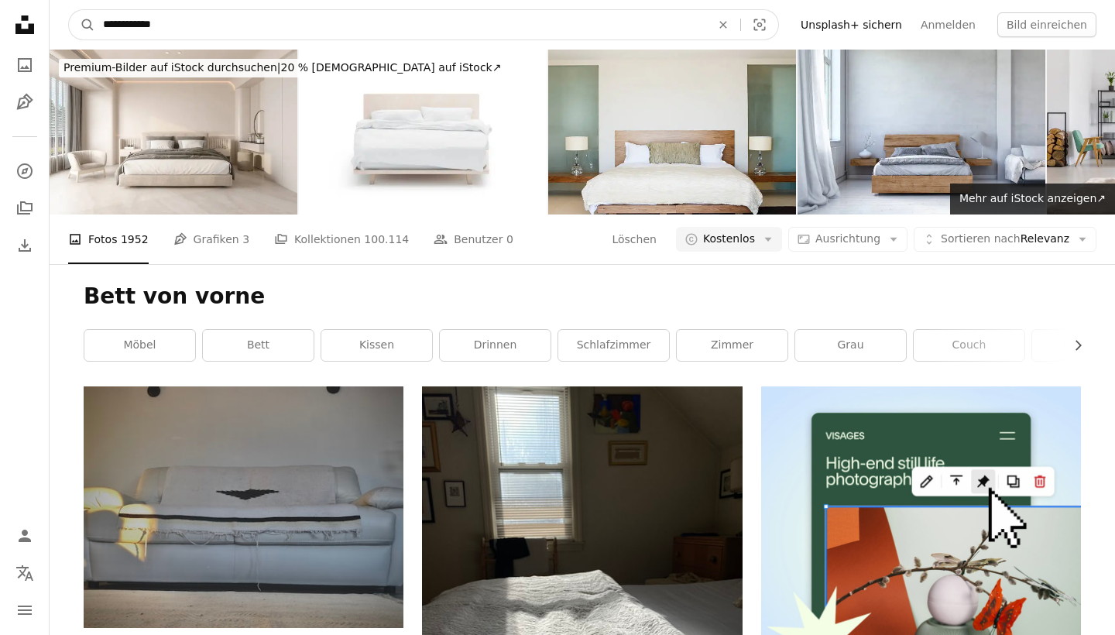
type input "**********"
click at [82, 25] on button "A magnifying glass" at bounding box center [82, 24] width 26 height 29
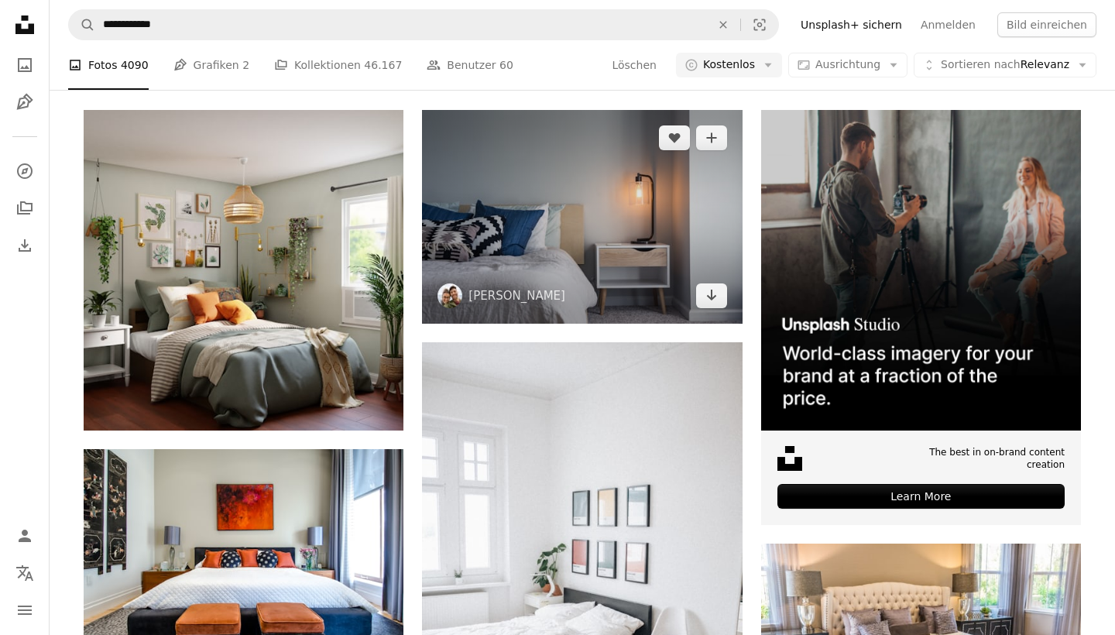
scroll to position [279, 0]
